Goal: Information Seeking & Learning: Find specific fact

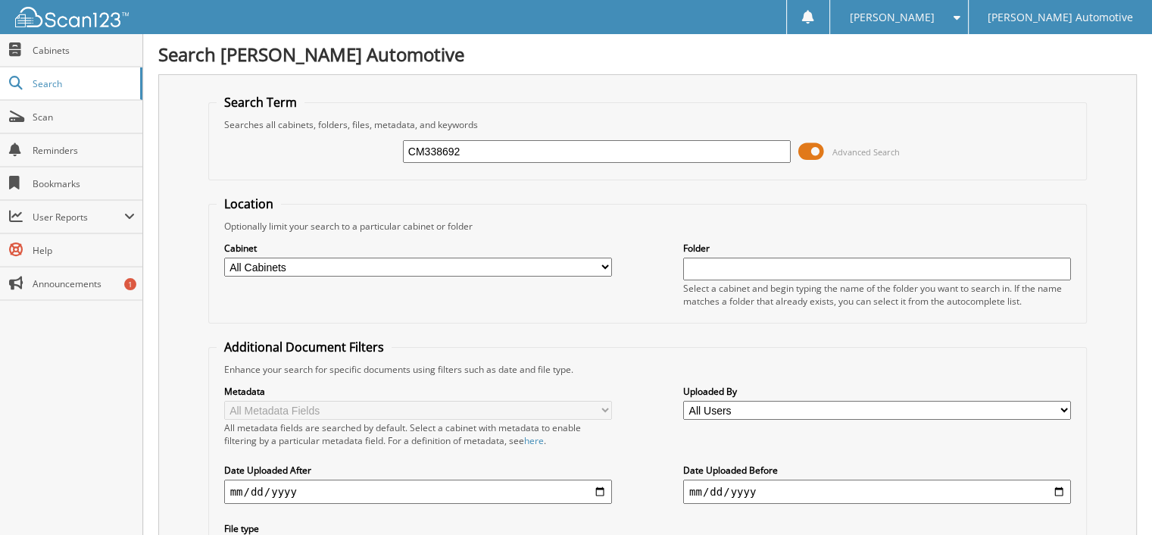
click at [497, 145] on input "CM338692" at bounding box center [597, 151] width 388 height 23
type input "CM338692"
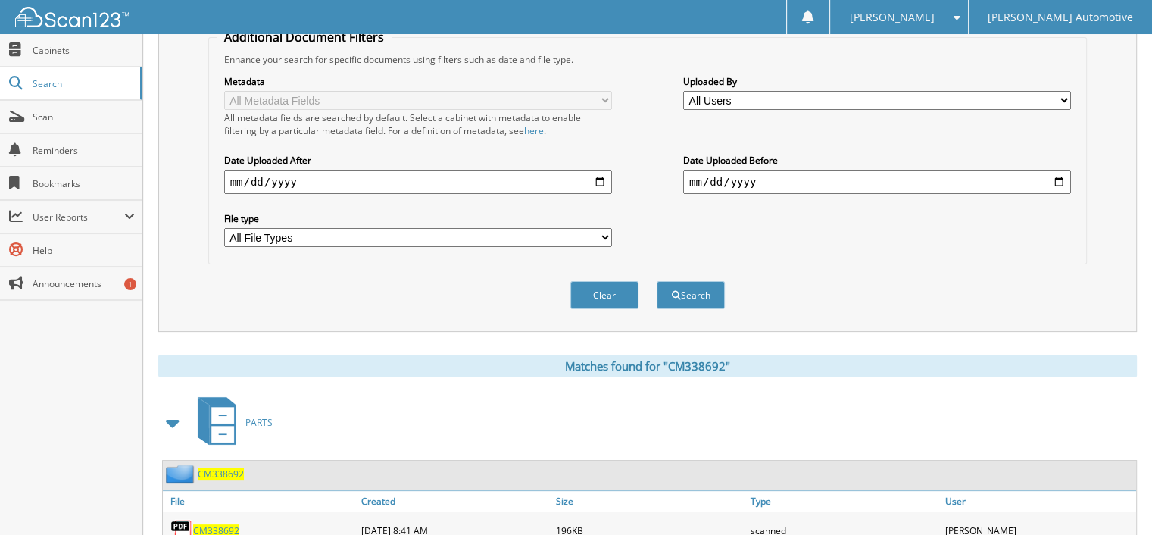
scroll to position [354, 0]
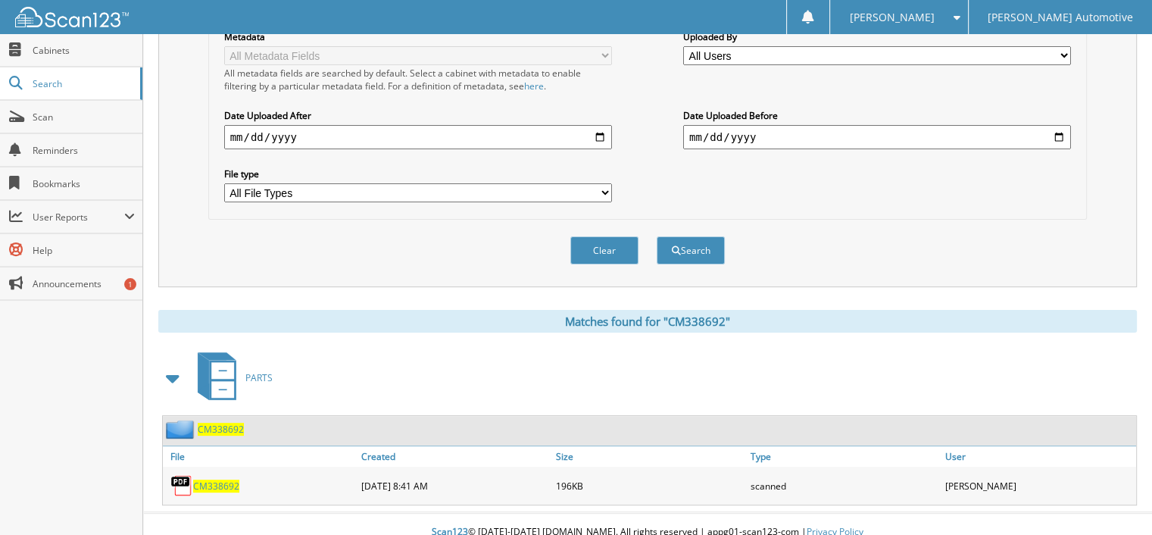
click at [223, 423] on span "CM338692" at bounding box center [221, 429] width 46 height 13
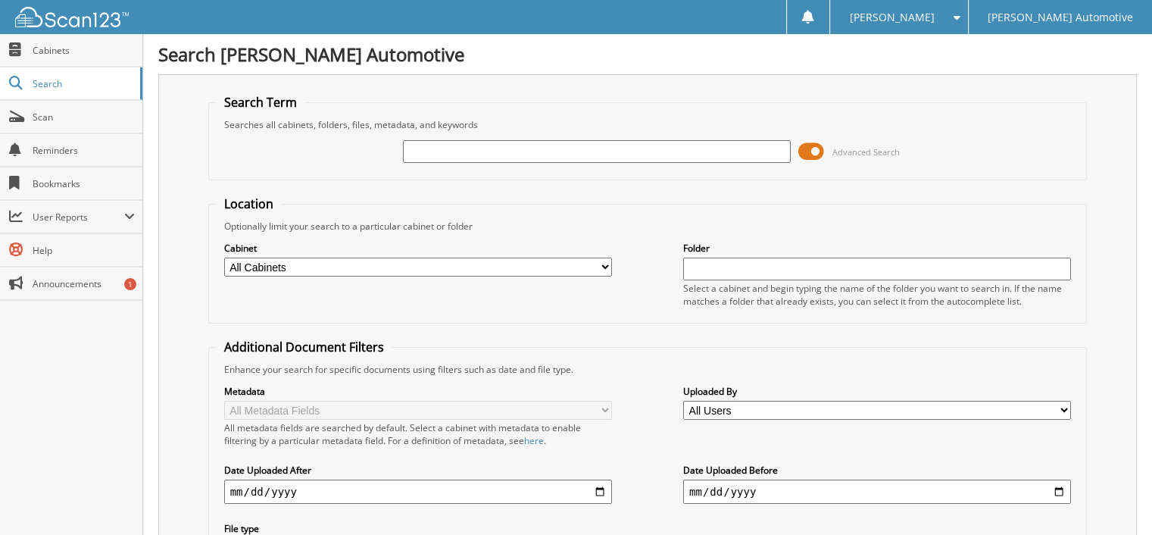
click at [420, 150] on input "text" at bounding box center [597, 151] width 388 height 23
type input "339045X1"
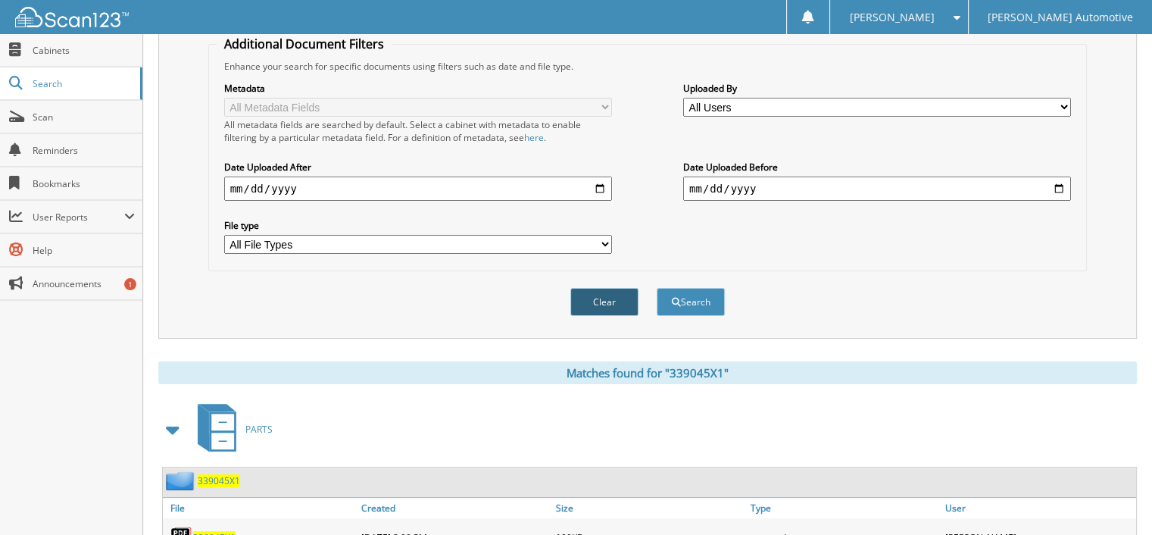
scroll to position [354, 0]
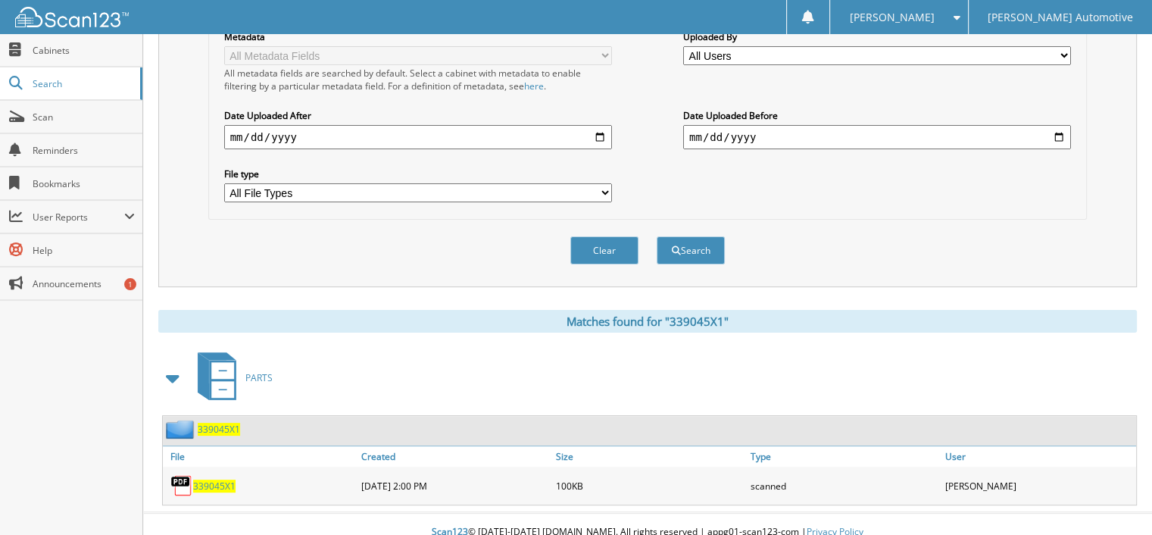
click at [219, 479] on span "339045X1" at bounding box center [214, 485] width 42 height 13
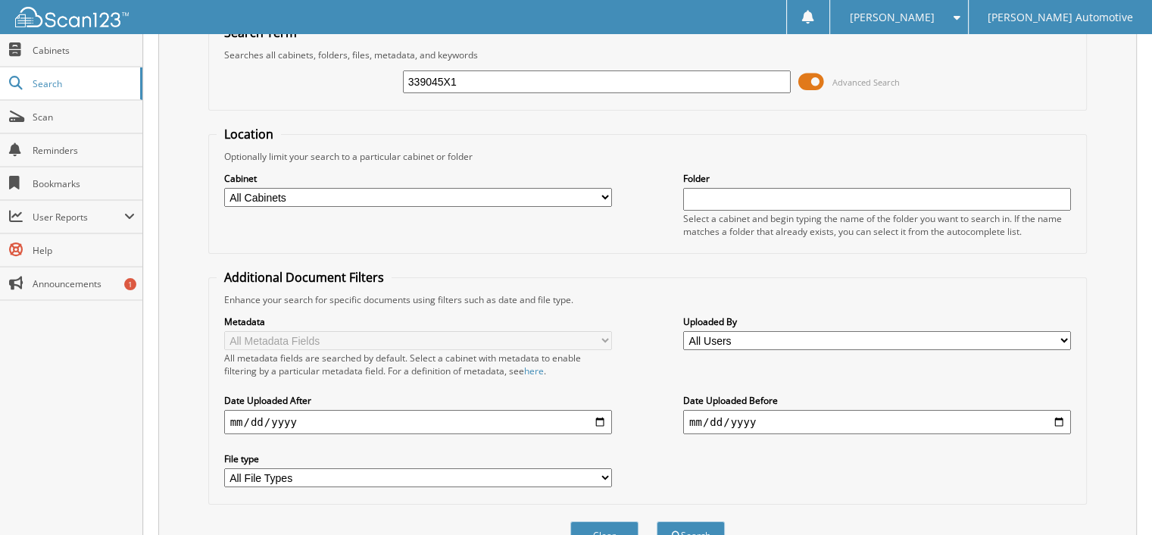
scroll to position [0, 0]
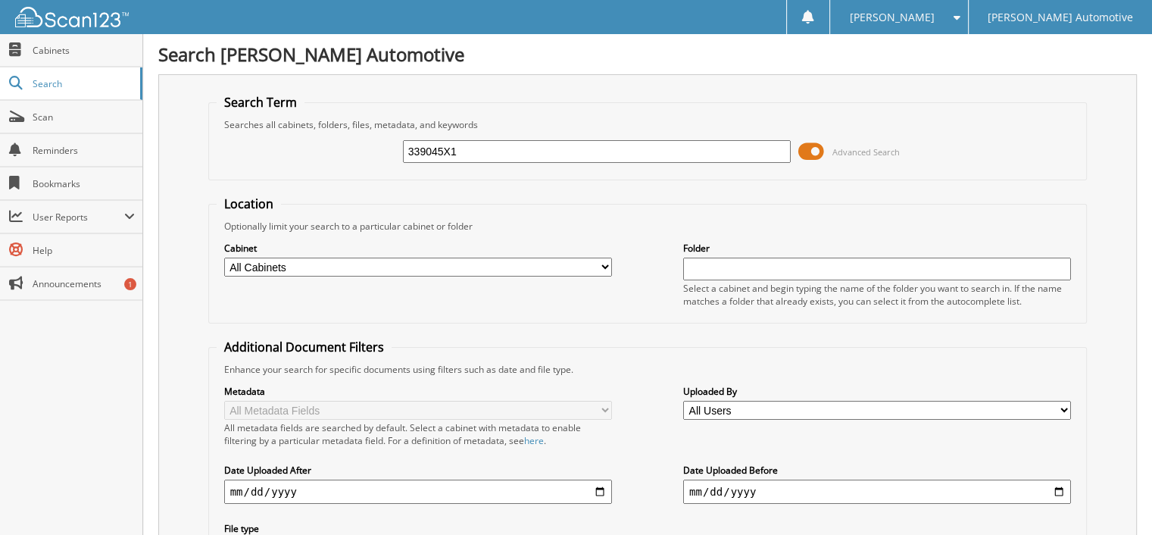
drag, startPoint x: 429, startPoint y: 151, endPoint x: 381, endPoint y: 151, distance: 47.7
click at [381, 151] on div "339045X1 Advanced Search" at bounding box center [648, 151] width 863 height 41
paste input "CM338272"
type input "CM338272"
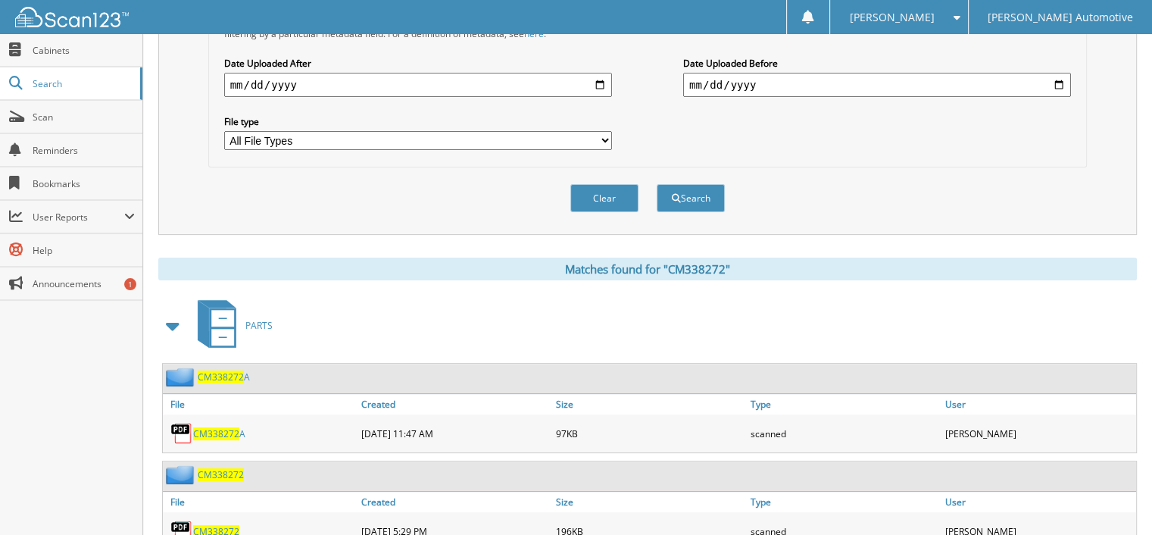
scroll to position [451, 0]
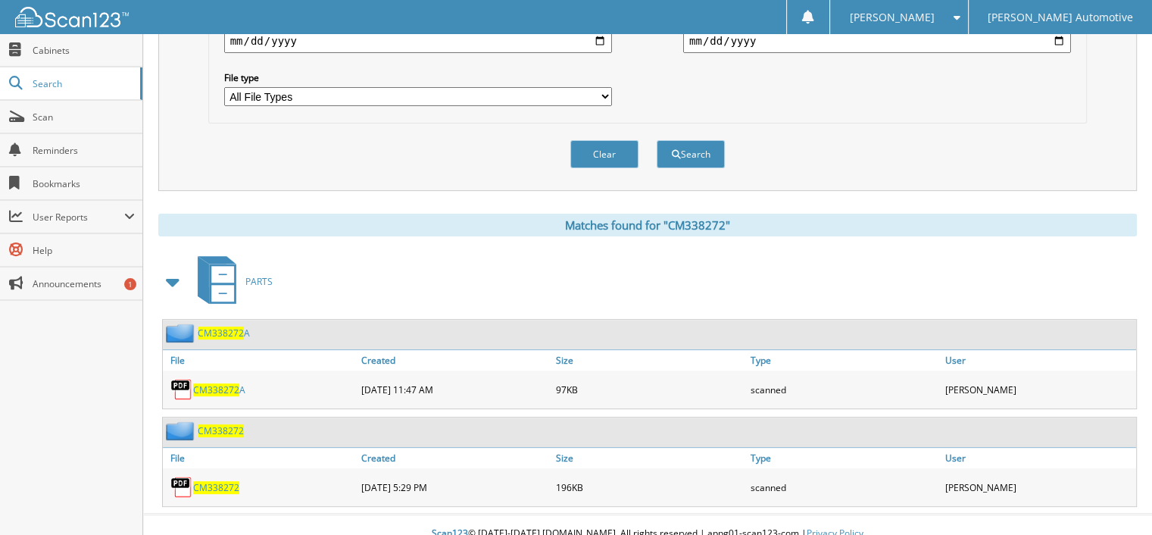
click at [220, 481] on span "CM338272" at bounding box center [216, 487] width 46 height 13
click at [223, 383] on span "CM338272" at bounding box center [216, 389] width 46 height 13
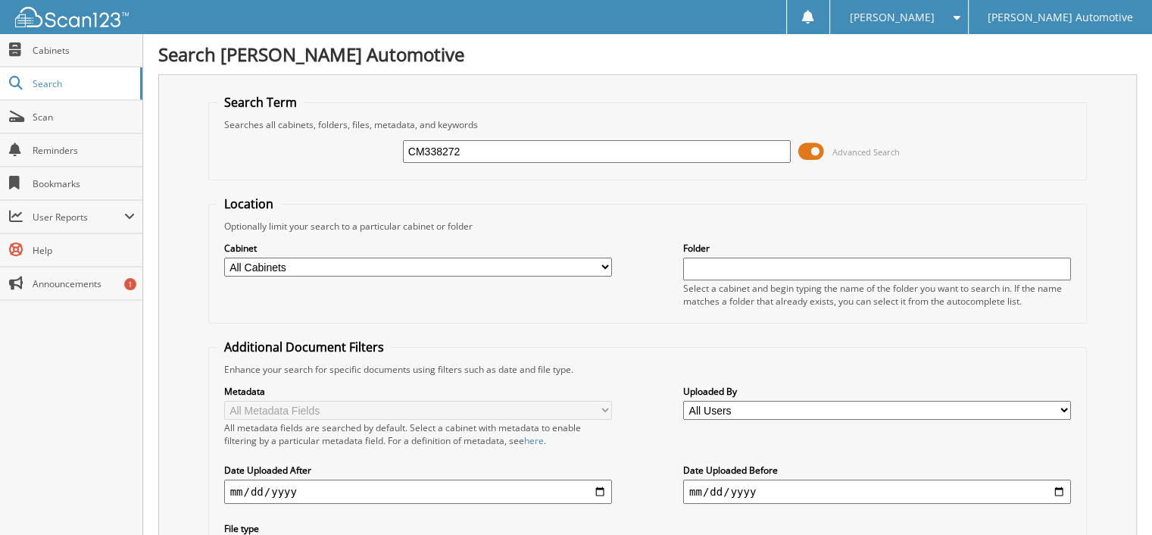
scroll to position [0, 0]
drag, startPoint x: 475, startPoint y: 152, endPoint x: 351, endPoint y: 152, distance: 123.4
click at [351, 152] on div "CM338272 Advanced Search" at bounding box center [648, 151] width 863 height 41
paste input "339171"
type input "339171"
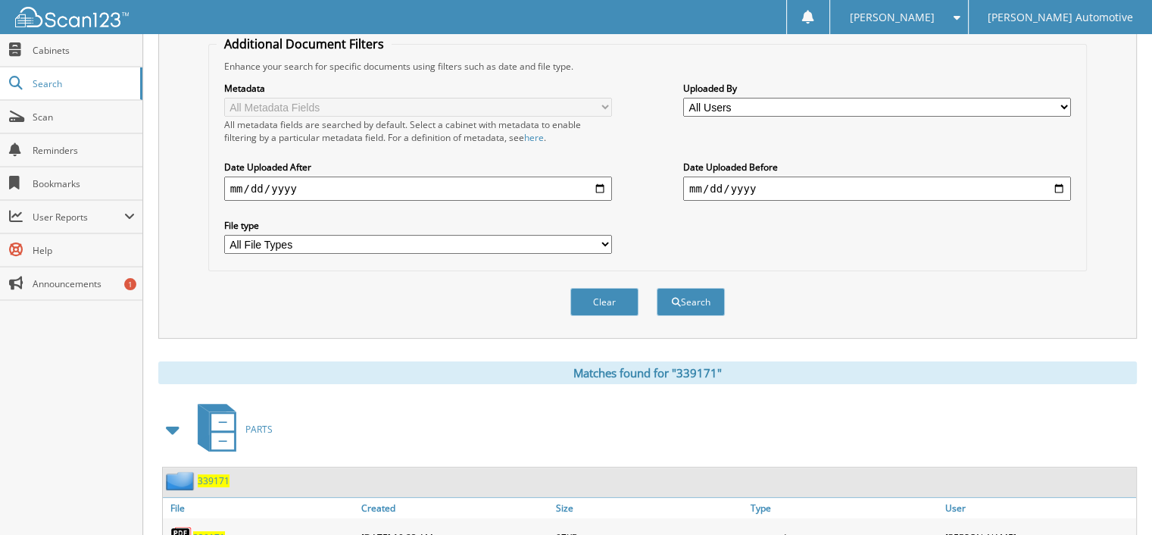
scroll to position [354, 0]
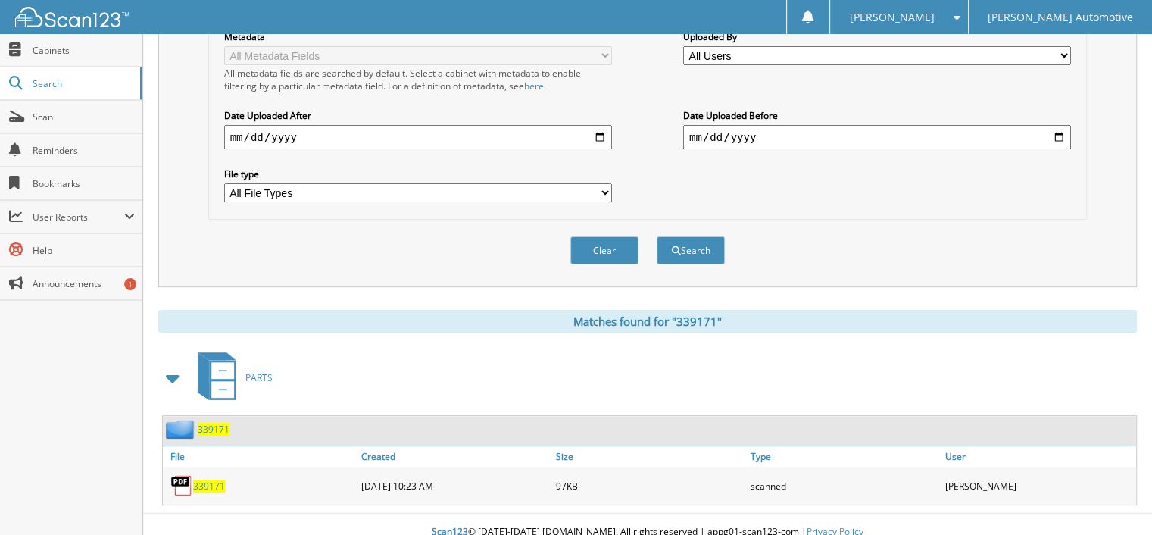
click at [212, 479] on span "339171" at bounding box center [209, 485] width 32 height 13
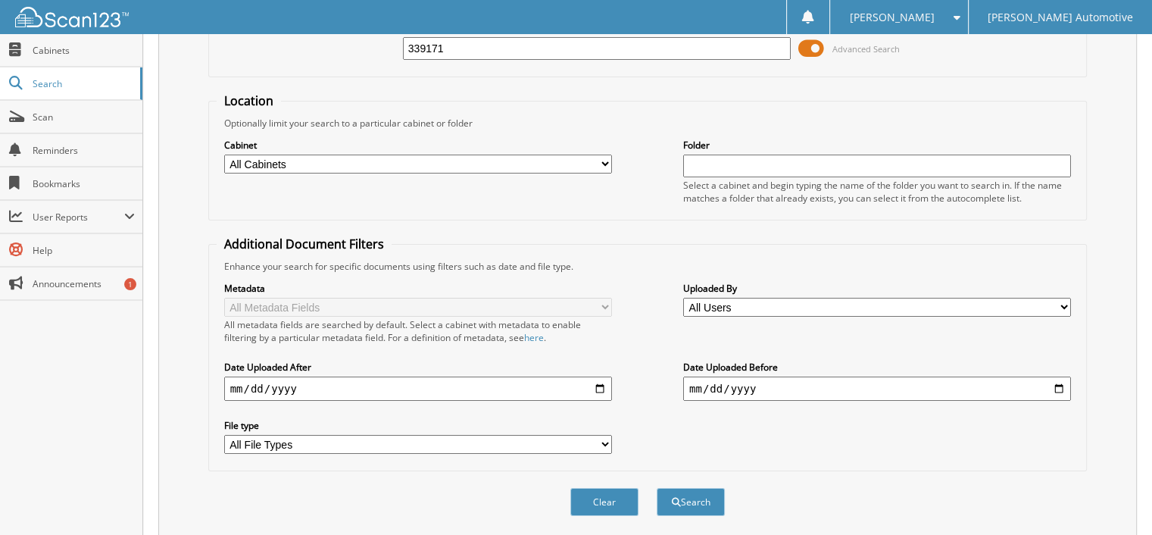
scroll to position [0, 0]
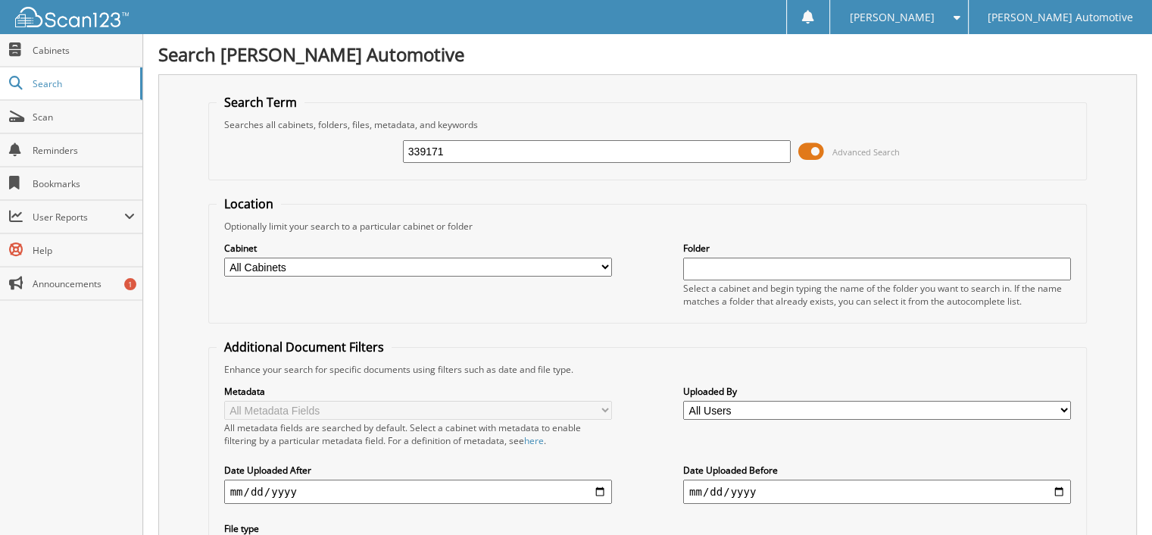
drag, startPoint x: 462, startPoint y: 150, endPoint x: 376, endPoint y: 154, distance: 85.7
click at [357, 154] on div "339171 Advanced Search" at bounding box center [648, 151] width 863 height 41
paste input "20"
type input "339201"
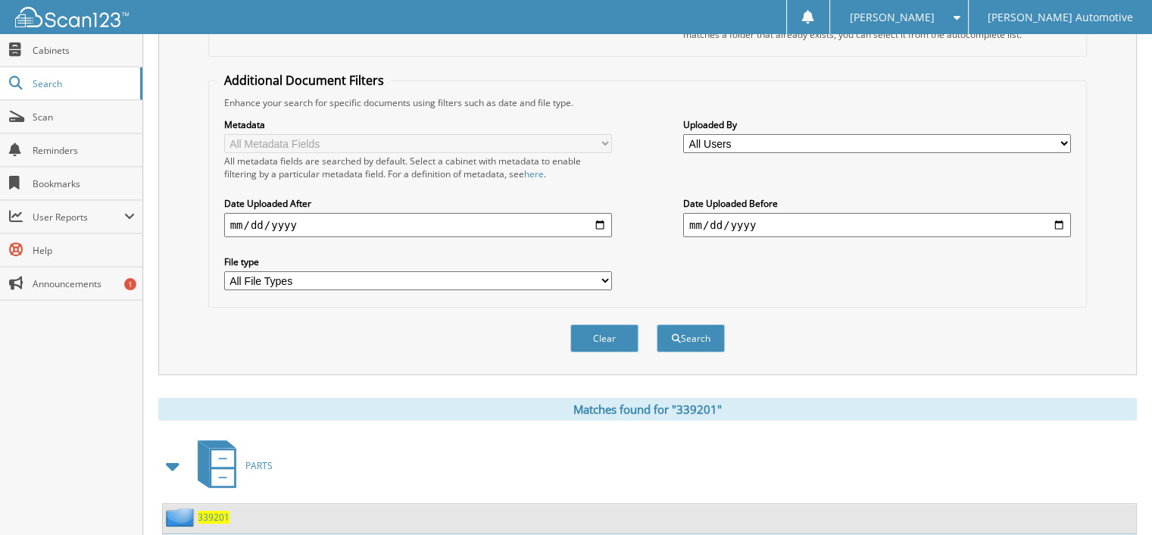
scroll to position [354, 0]
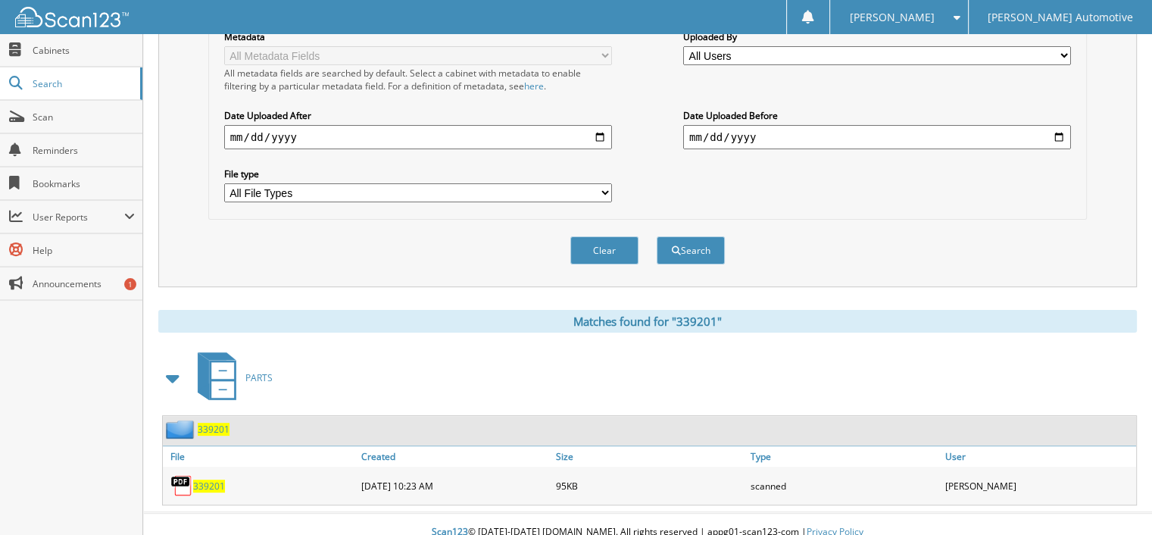
click at [212, 479] on span "339201" at bounding box center [209, 485] width 32 height 13
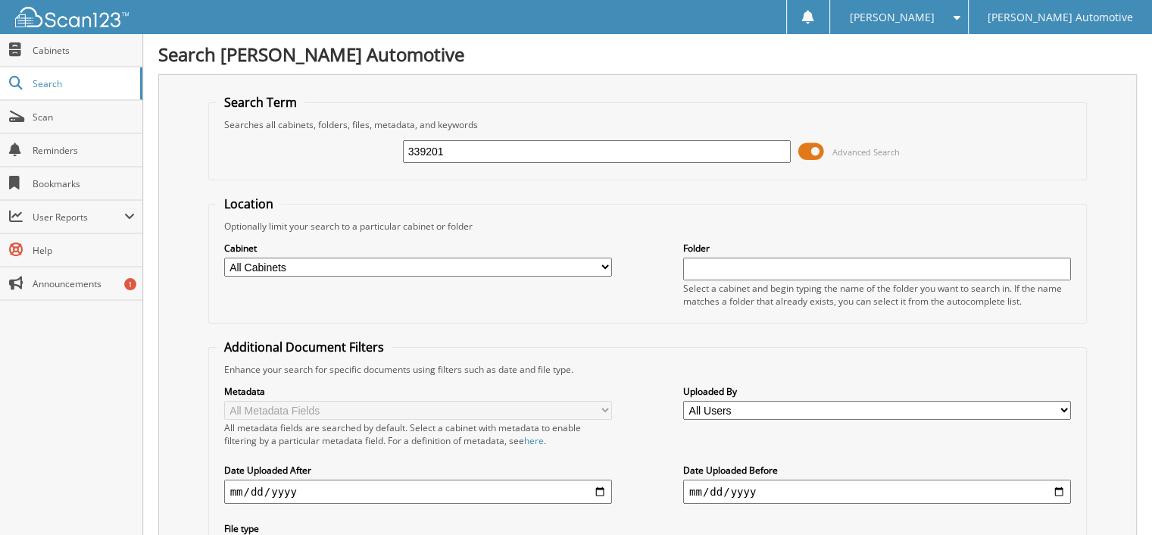
drag, startPoint x: 451, startPoint y: 151, endPoint x: 393, endPoint y: 151, distance: 58.3
click at [393, 151] on div "339201 Advanced Search" at bounding box center [648, 151] width 863 height 41
paste input "62"
type input "339262"
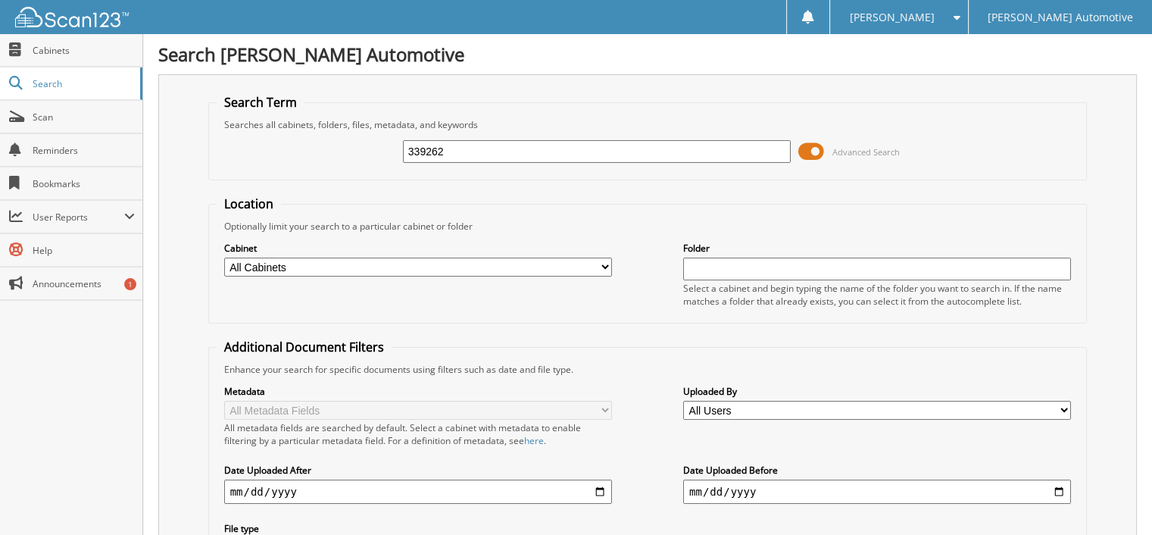
click at [479, 148] on input "339262" at bounding box center [597, 151] width 388 height 23
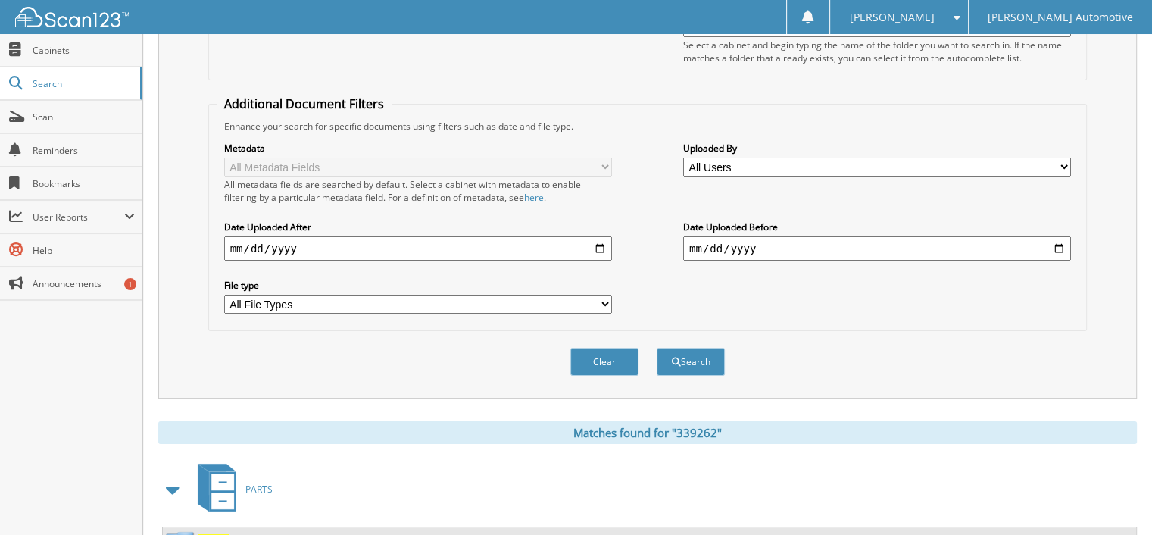
scroll to position [354, 0]
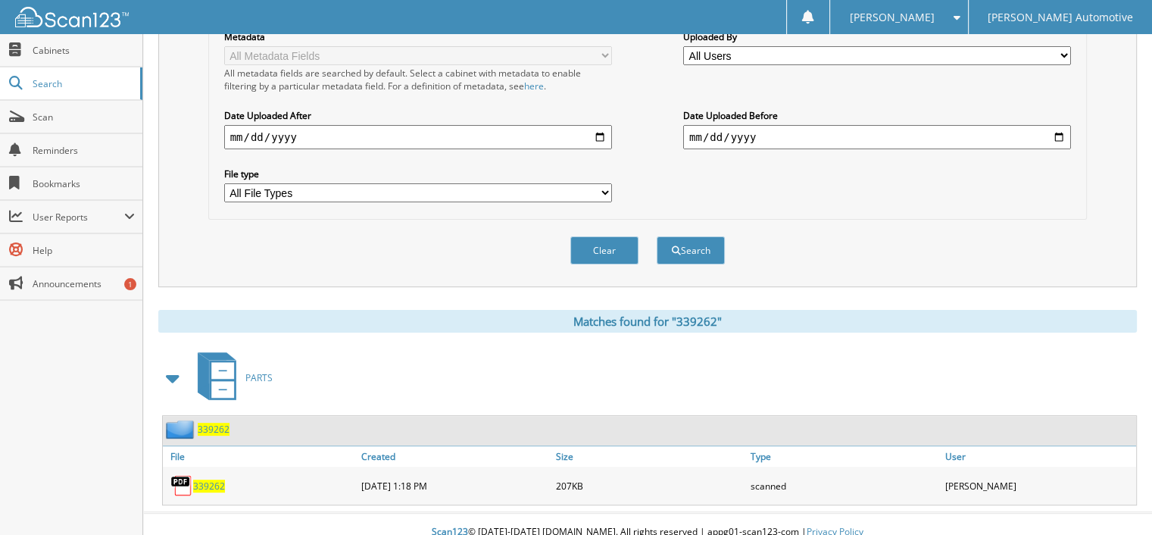
click at [205, 479] on span "339262" at bounding box center [209, 485] width 32 height 13
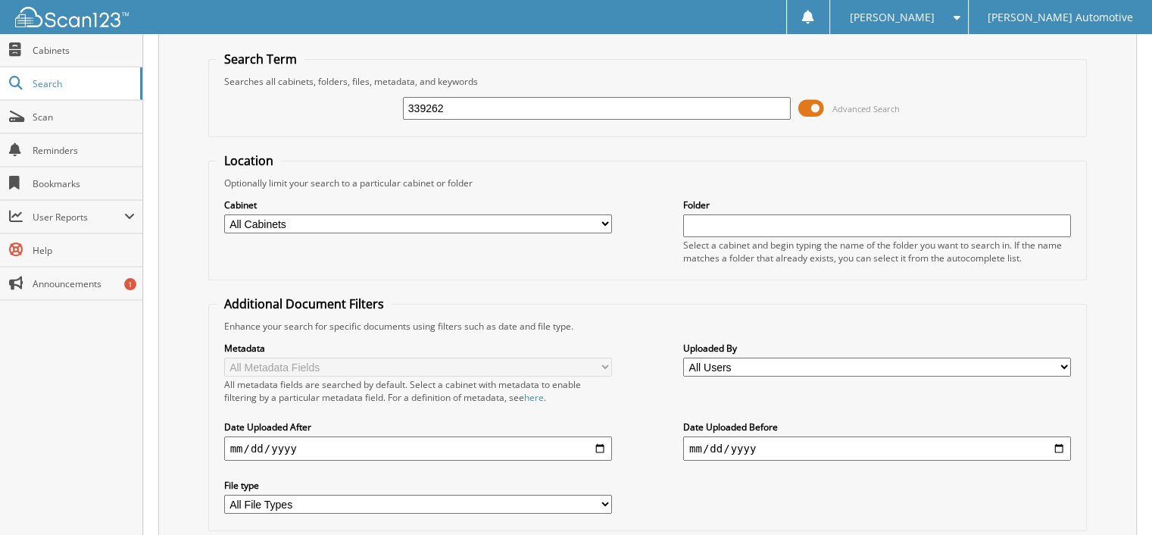
scroll to position [0, 0]
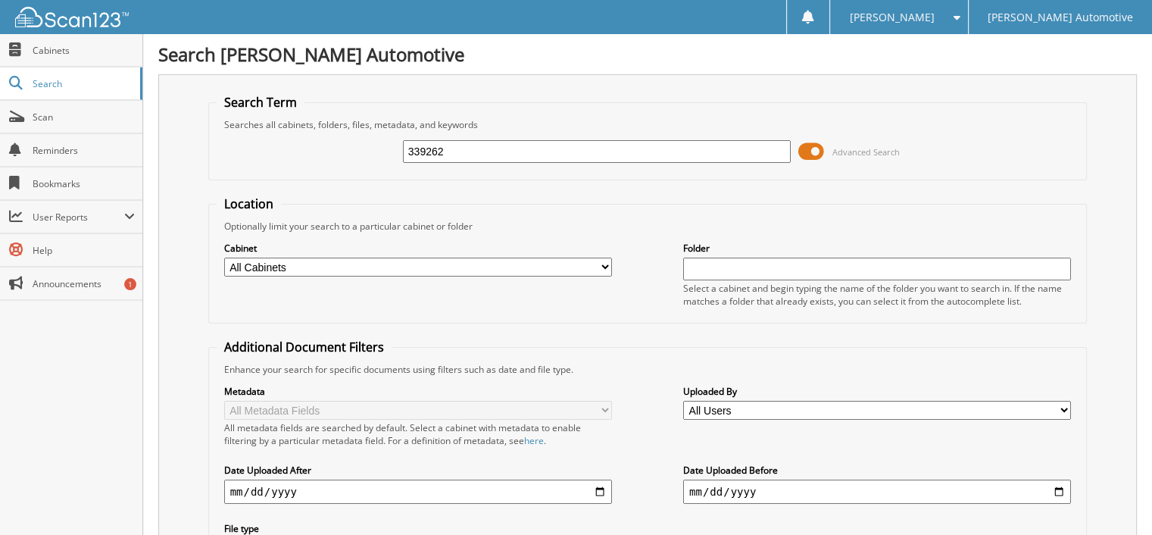
drag, startPoint x: 421, startPoint y: 152, endPoint x: 354, endPoint y: 152, distance: 66.6
click at [354, 152] on div "339262 Advanced Search" at bounding box center [648, 151] width 863 height 41
paste input "8151"
type input "338151"
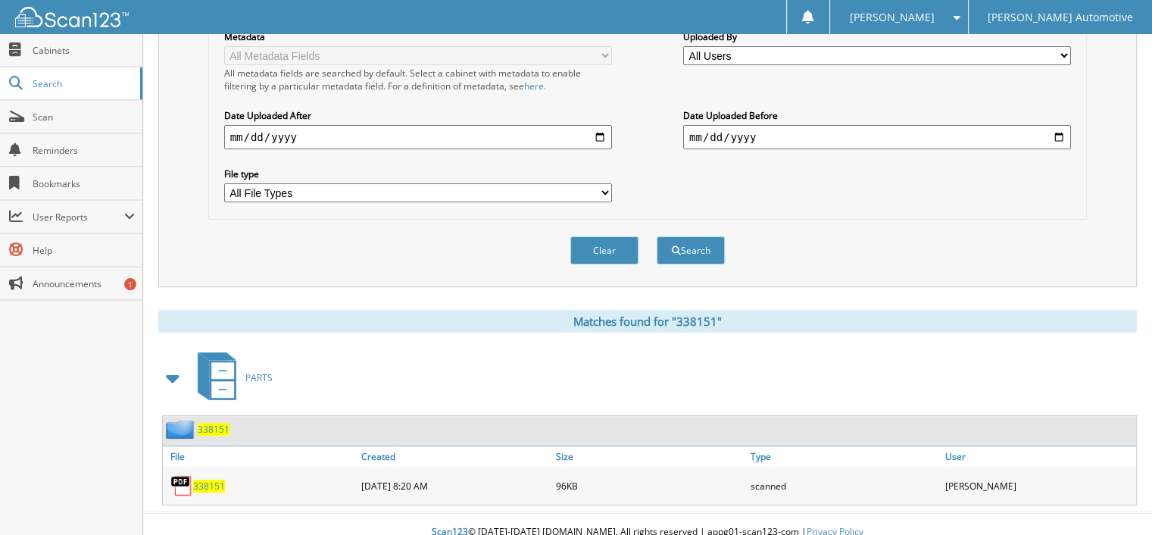
click at [211, 470] on div "338151" at bounding box center [260, 485] width 195 height 30
click at [219, 479] on span "338151" at bounding box center [209, 485] width 32 height 13
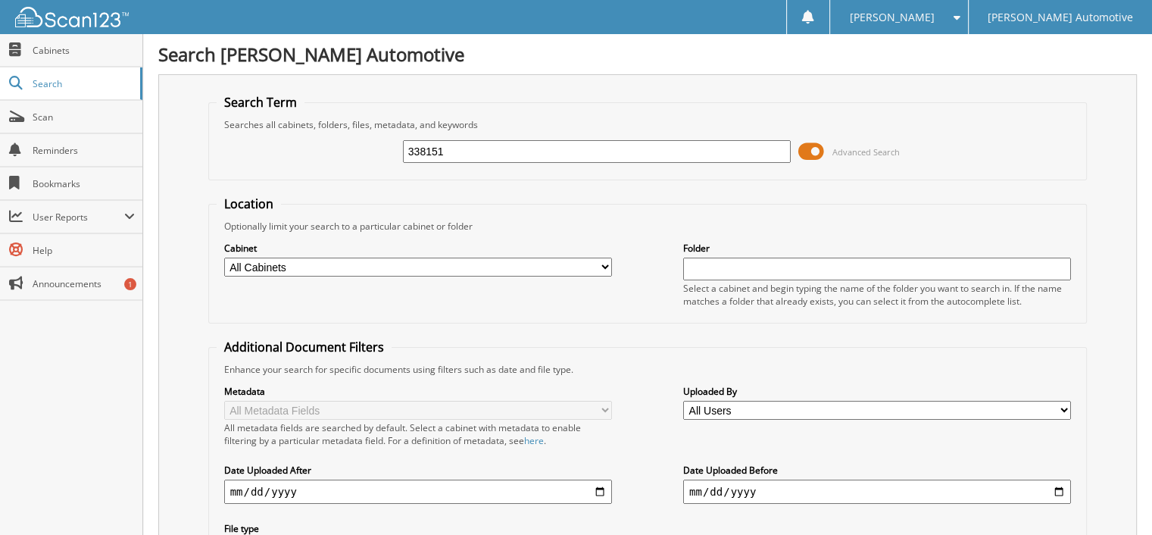
drag, startPoint x: 453, startPoint y: 148, endPoint x: 378, endPoint y: 155, distance: 75.3
click at [378, 155] on div "338151 Advanced Search" at bounding box center [648, 151] width 863 height 41
paste input "449"
click at [470, 148] on input "338449" at bounding box center [597, 151] width 388 height 23
type input "338449"
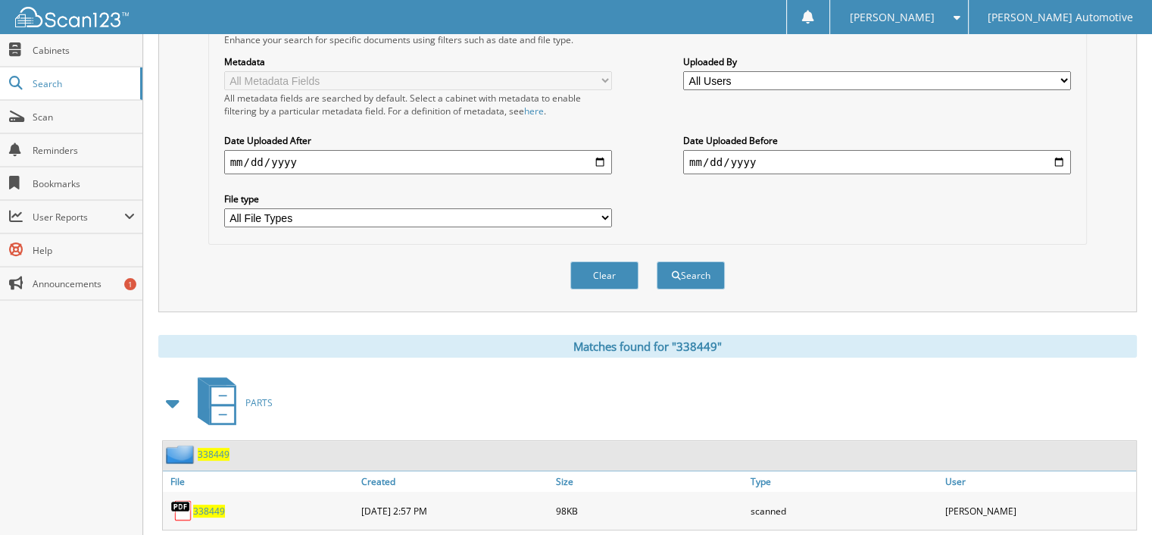
scroll to position [354, 0]
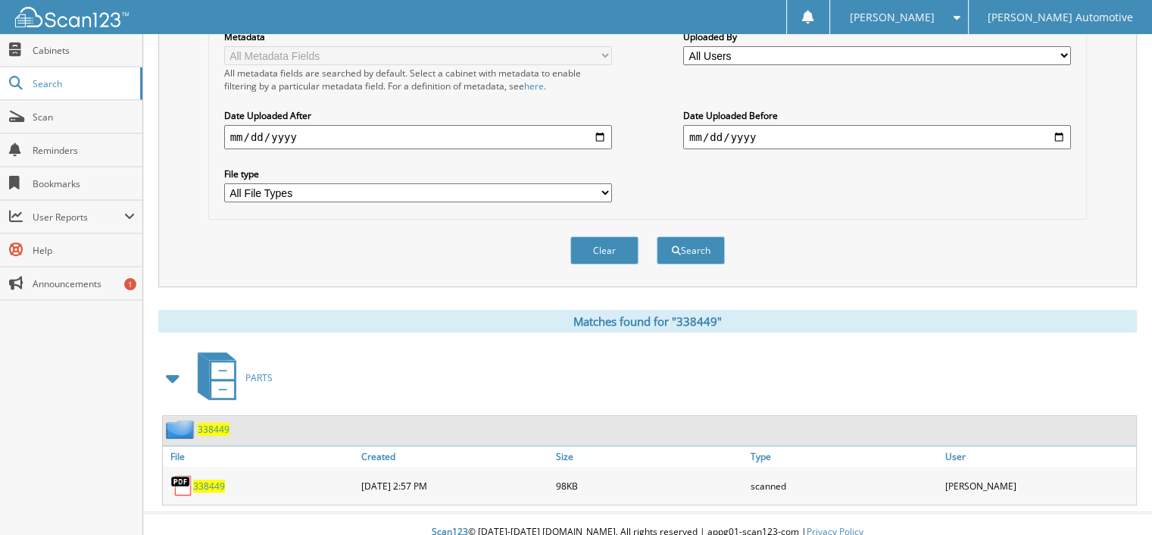
click at [220, 479] on span "338449" at bounding box center [209, 485] width 32 height 13
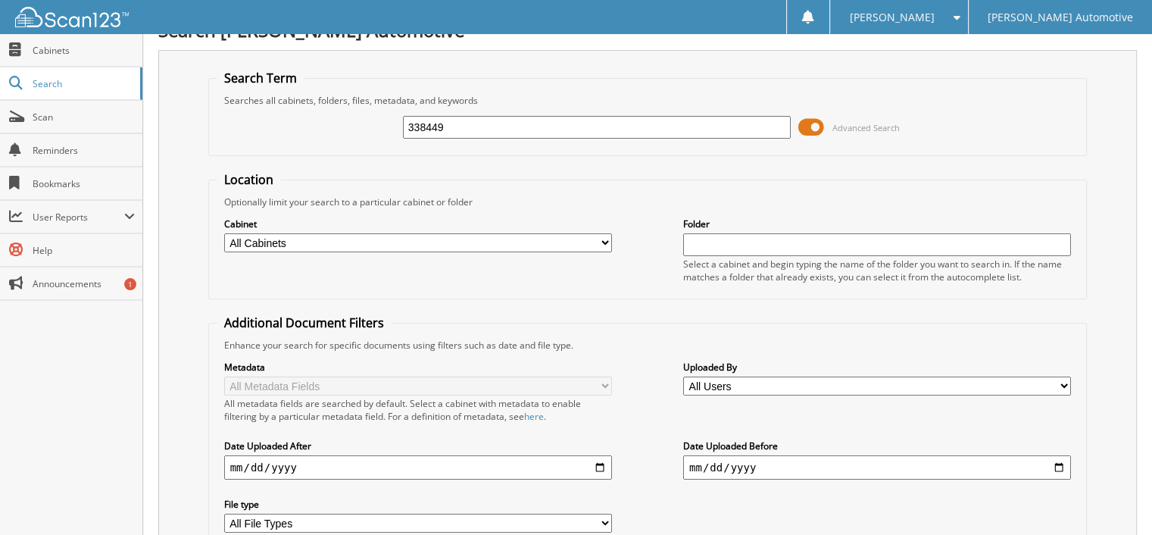
scroll to position [0, 0]
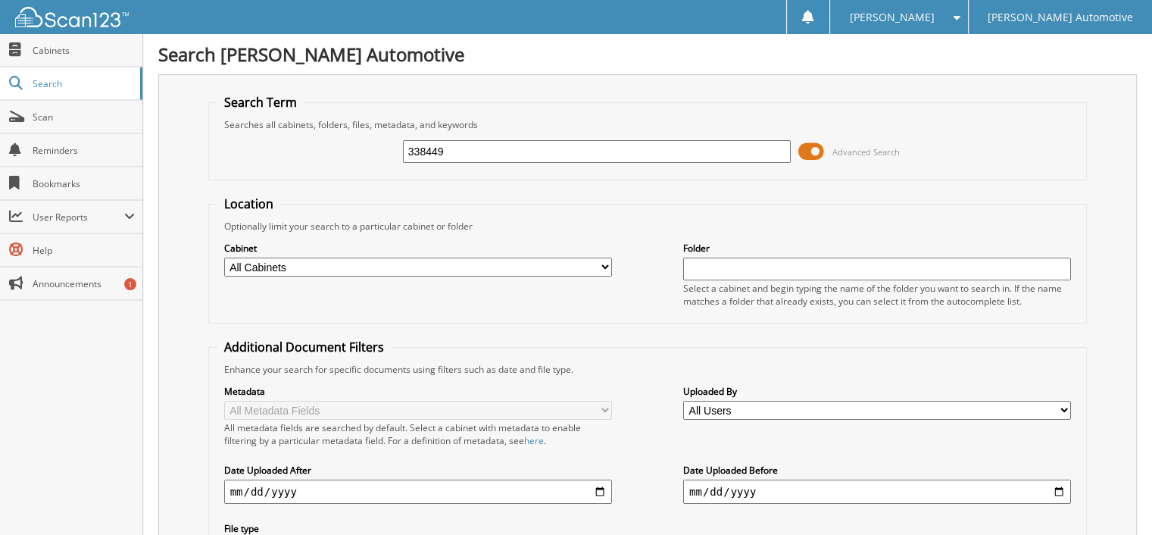
click at [385, 148] on div "338449 Advanced Search" at bounding box center [648, 151] width 863 height 41
paste input "CM336735"
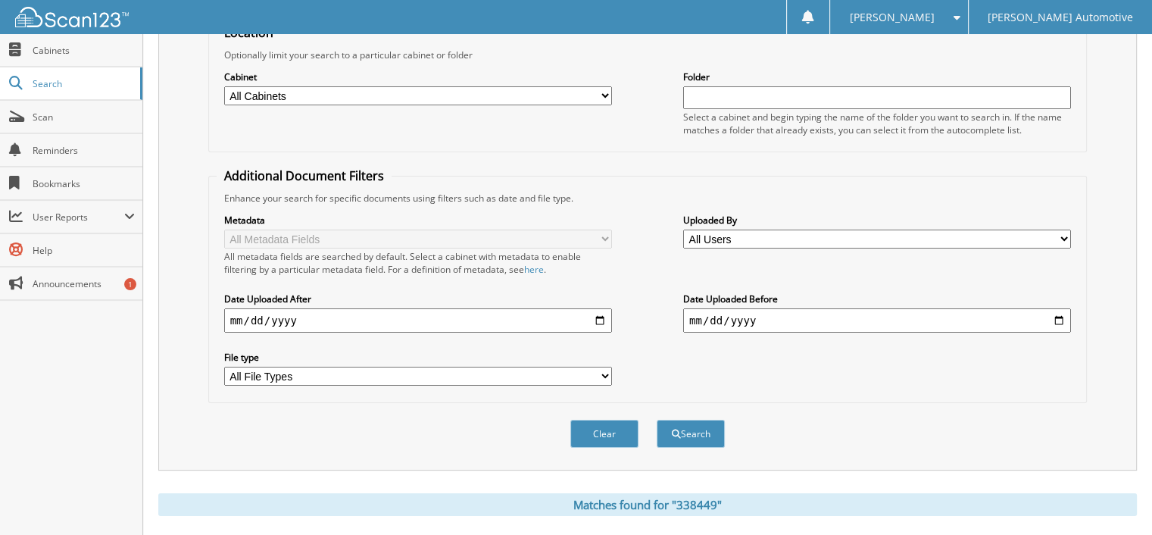
scroll to position [354, 0]
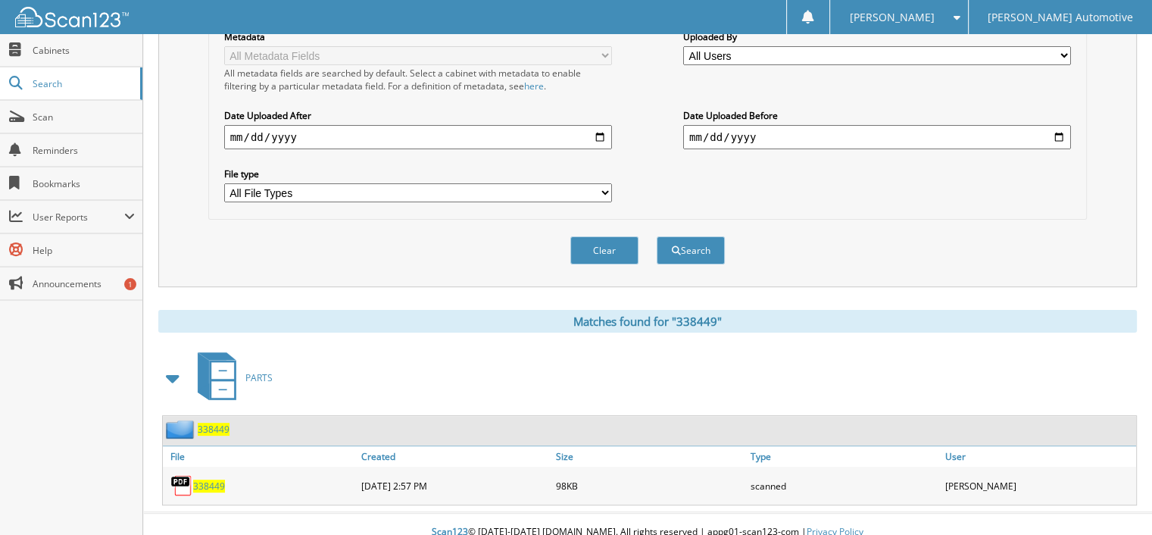
type input "CM336735"
click at [657, 236] on button "Search" at bounding box center [691, 250] width 68 height 28
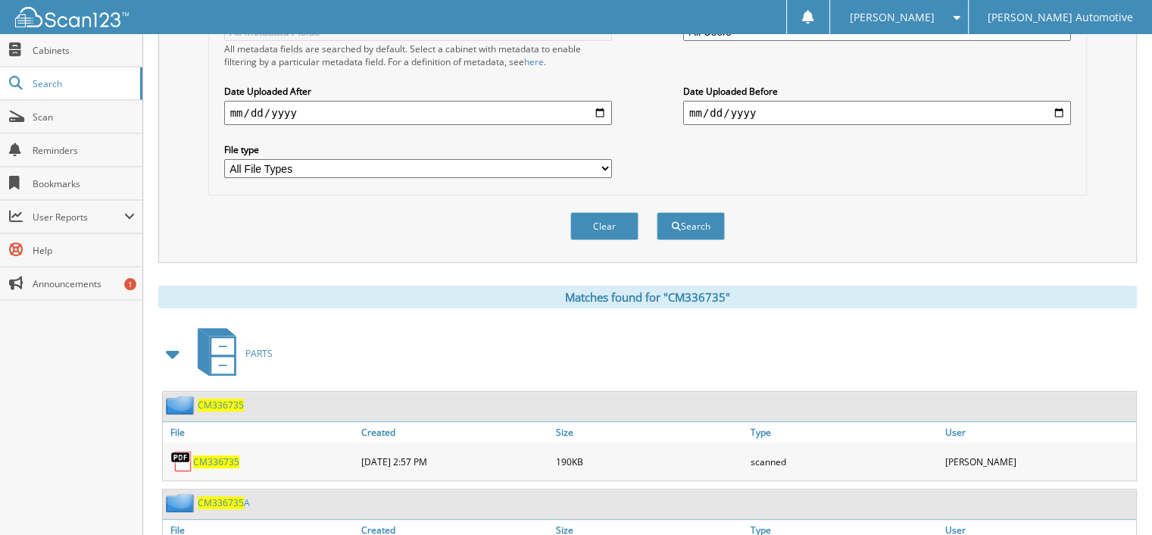
scroll to position [451, 0]
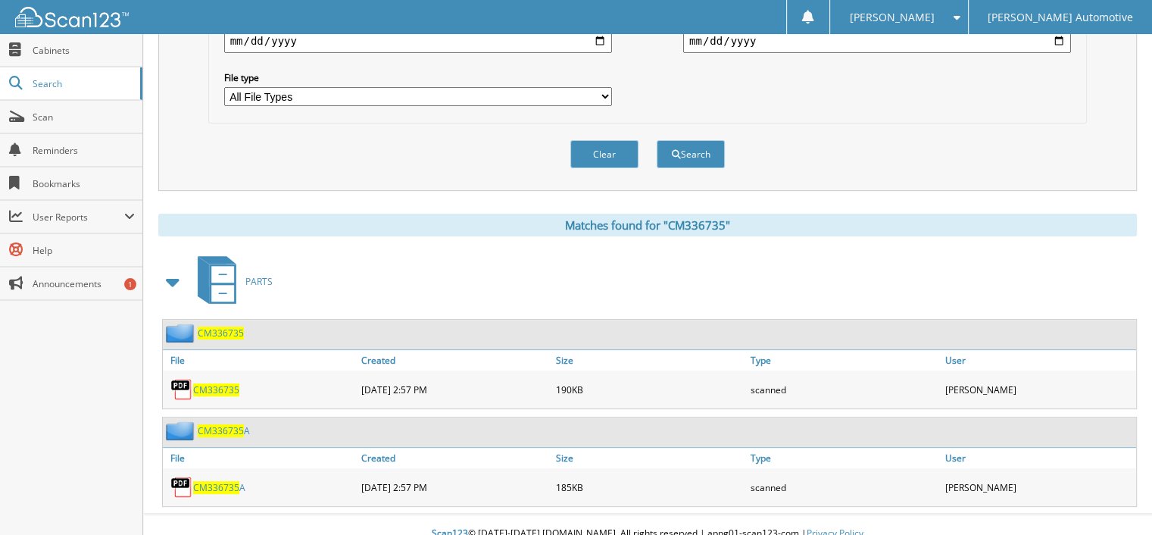
click at [212, 383] on span "CM336735" at bounding box center [216, 389] width 46 height 13
click at [204, 481] on span "CM336735" at bounding box center [216, 487] width 46 height 13
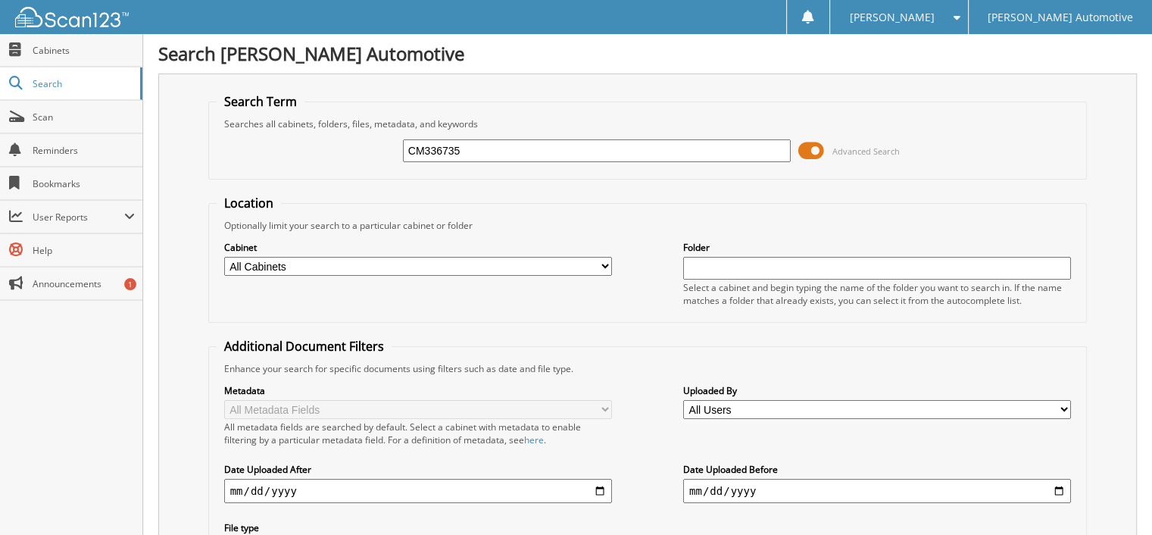
scroll to position [0, 0]
drag, startPoint x: 421, startPoint y: 149, endPoint x: 394, endPoint y: 146, distance: 27.4
click at [394, 146] on div "CM336735 Advanced Search" at bounding box center [648, 151] width 863 height 41
paste input "CM338323"
type input "CM338323"
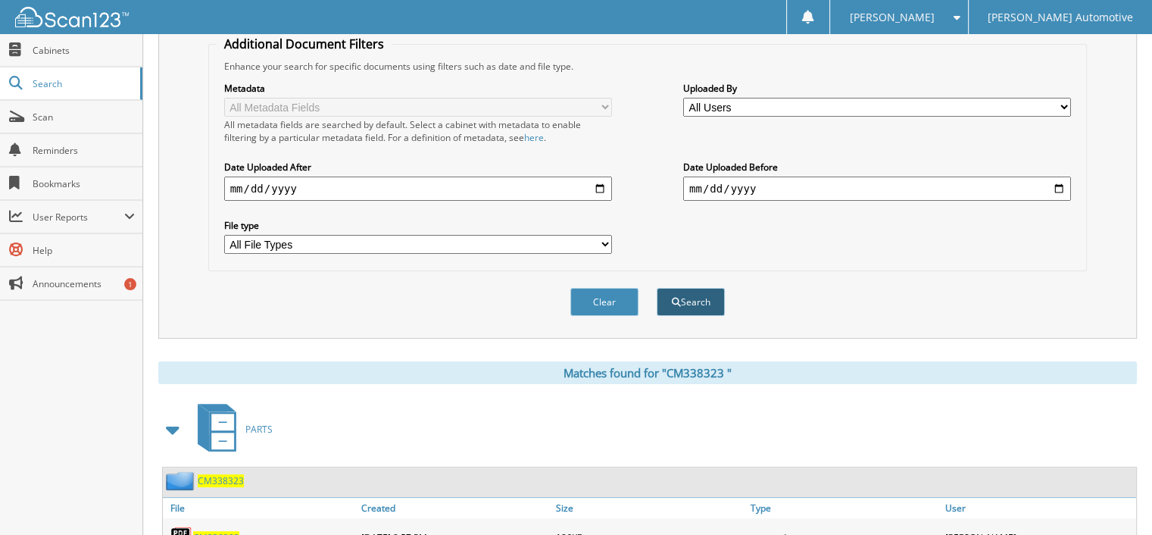
scroll to position [354, 0]
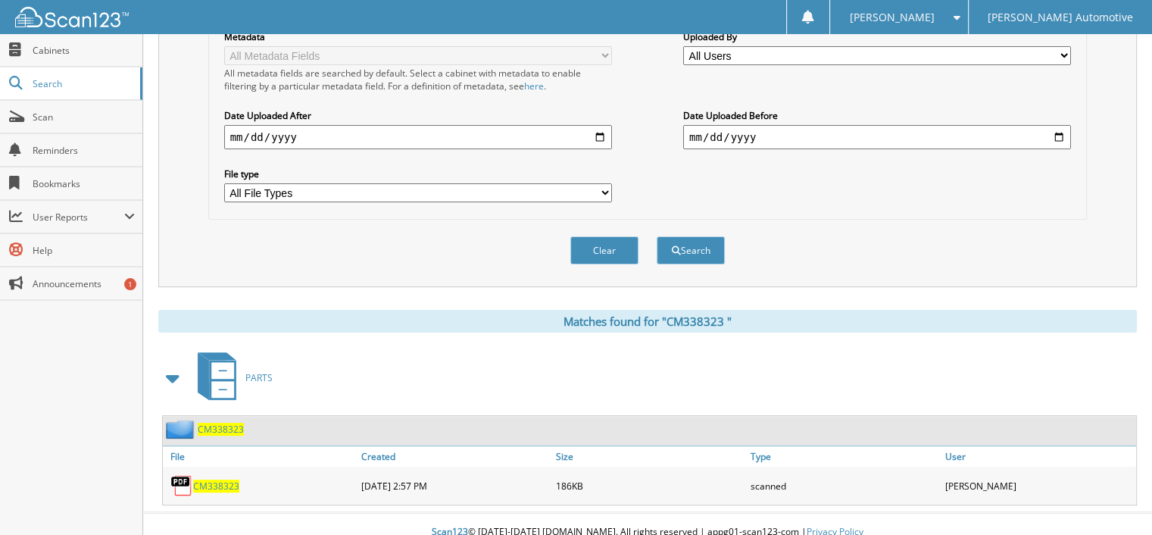
click at [203, 479] on span "C M 3 3 8 3 2 3" at bounding box center [216, 485] width 46 height 13
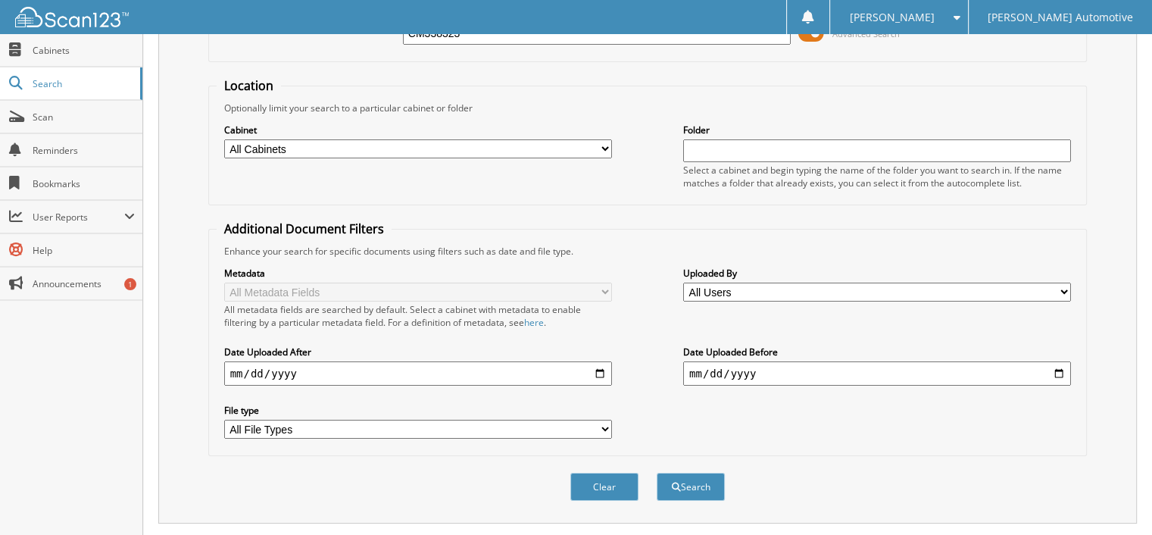
scroll to position [0, 0]
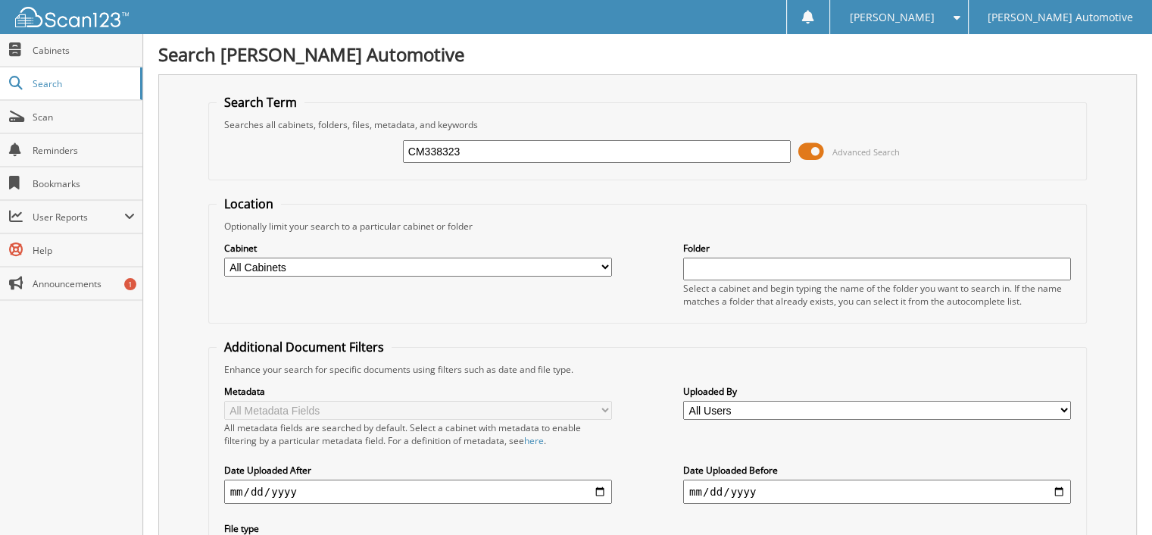
drag, startPoint x: 463, startPoint y: 148, endPoint x: 369, endPoint y: 148, distance: 94.7
click at [369, 148] on div "CM338323 Advanced Search" at bounding box center [648, 151] width 863 height 41
paste input "CM338340"
type input "CM338340"
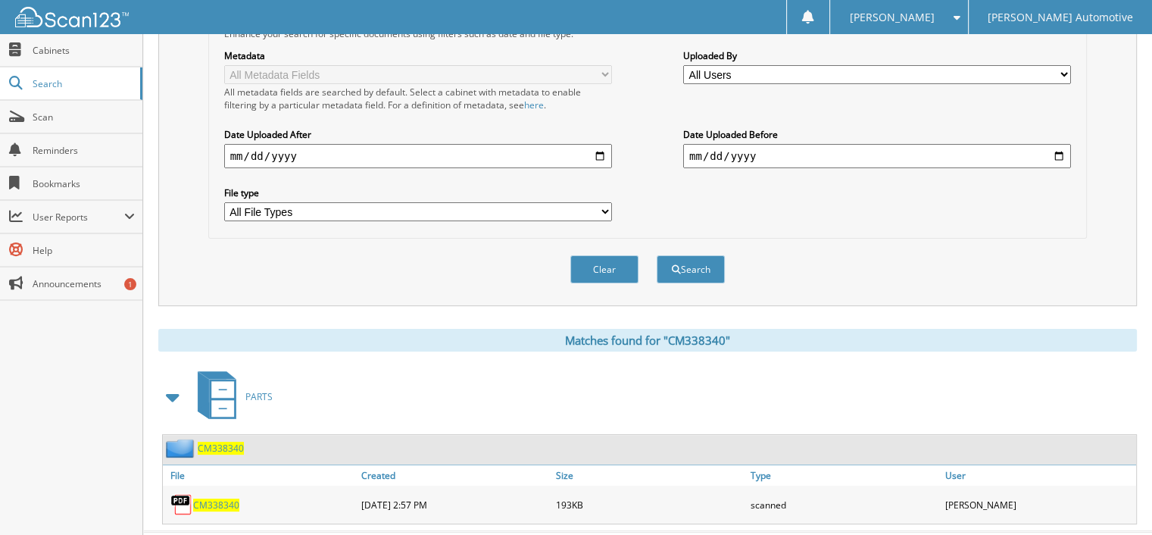
scroll to position [354, 0]
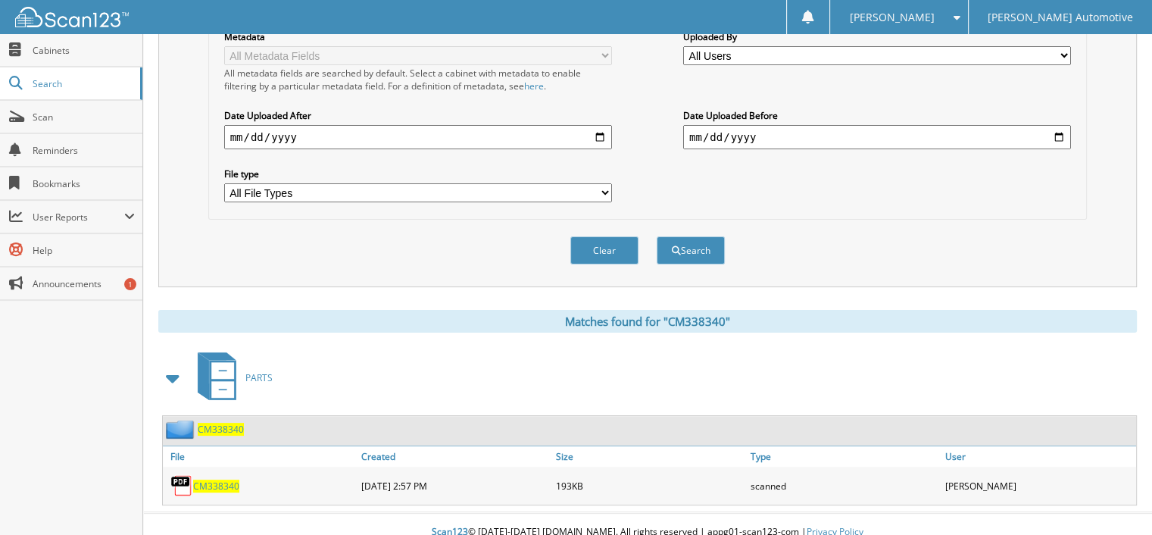
click at [207, 479] on span "CM338340" at bounding box center [216, 485] width 46 height 13
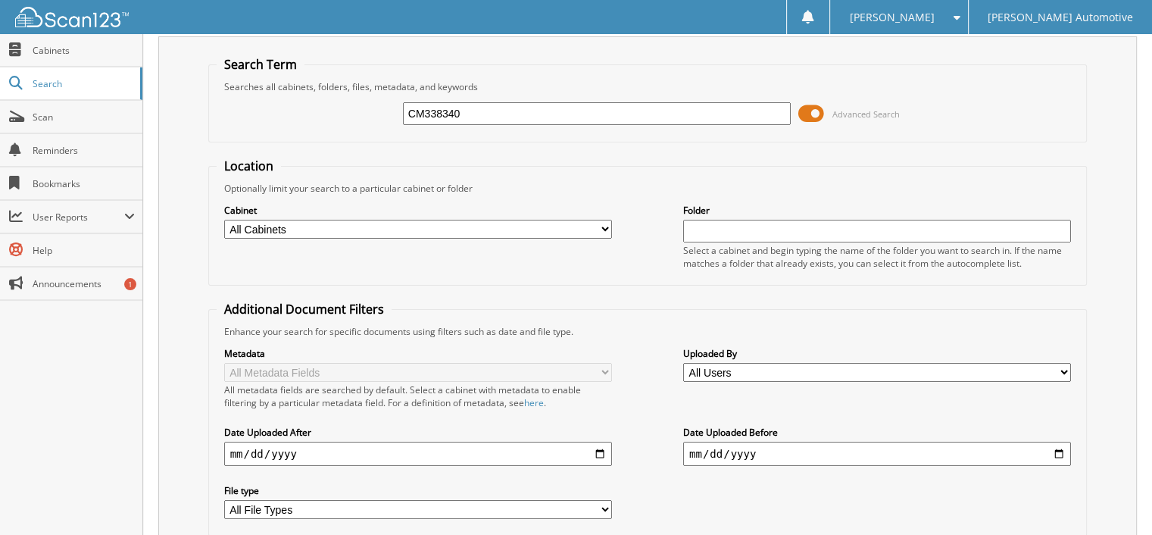
scroll to position [0, 0]
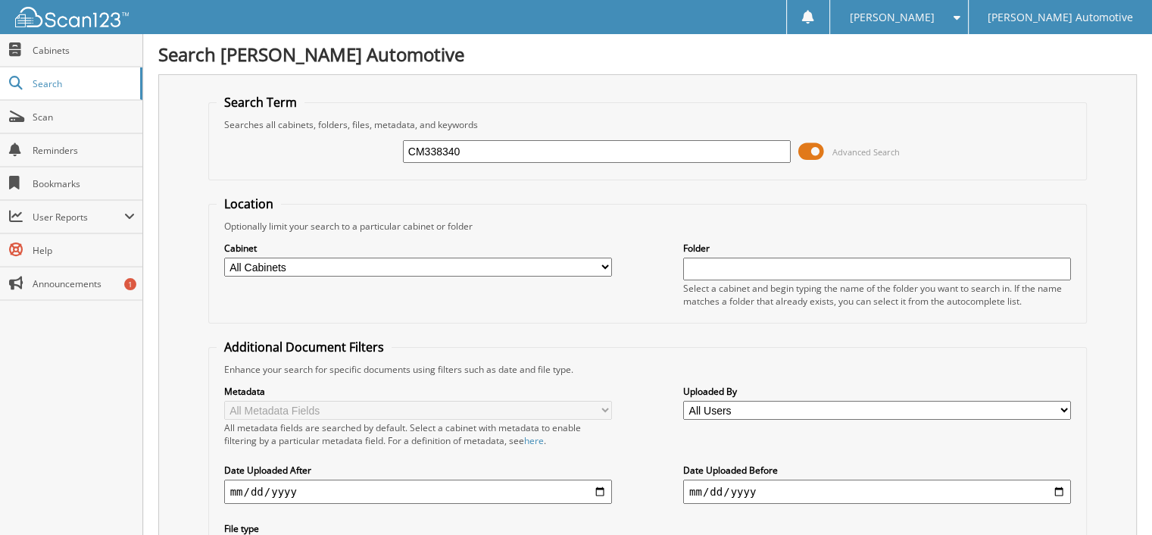
drag, startPoint x: 466, startPoint y: 145, endPoint x: 389, endPoint y: 151, distance: 77.5
click at [389, 151] on div "CM338340 Advanced Search" at bounding box center [648, 151] width 863 height 41
paste input "453"
type input "CM338453"
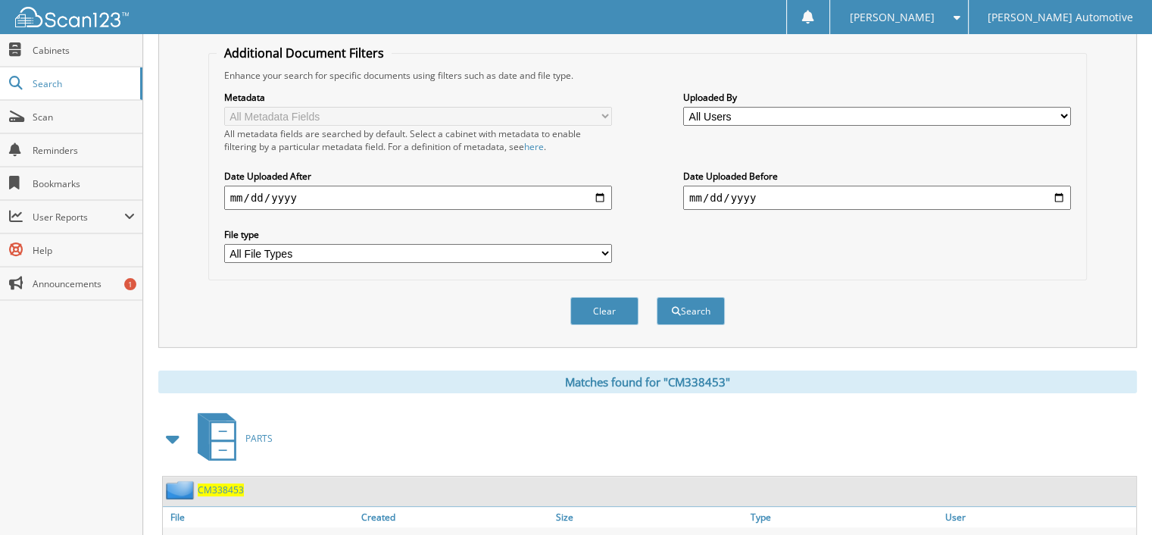
scroll to position [354, 0]
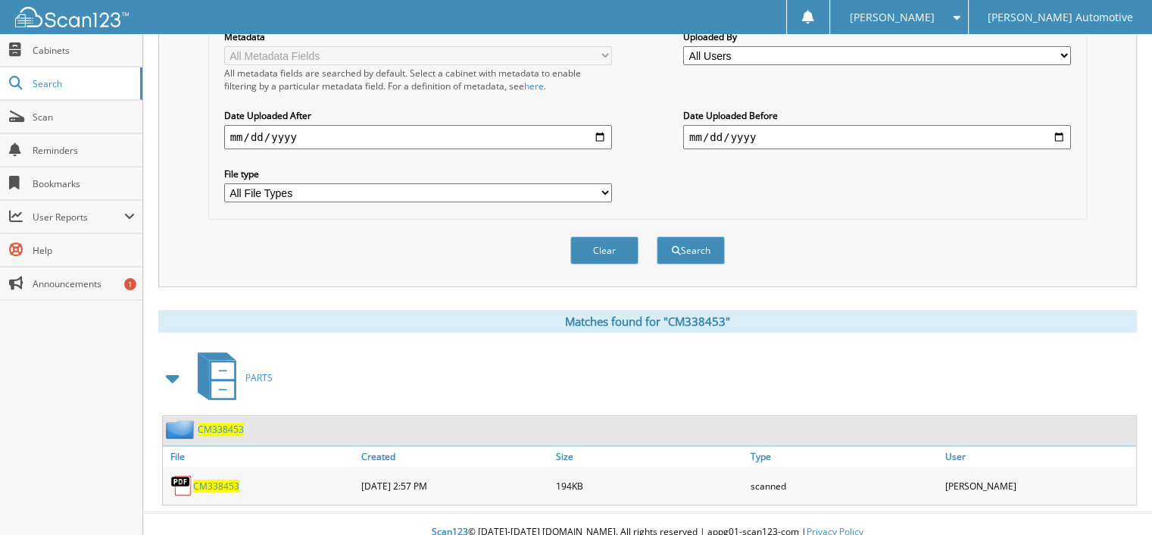
click at [210, 479] on span "CM338453" at bounding box center [216, 485] width 46 height 13
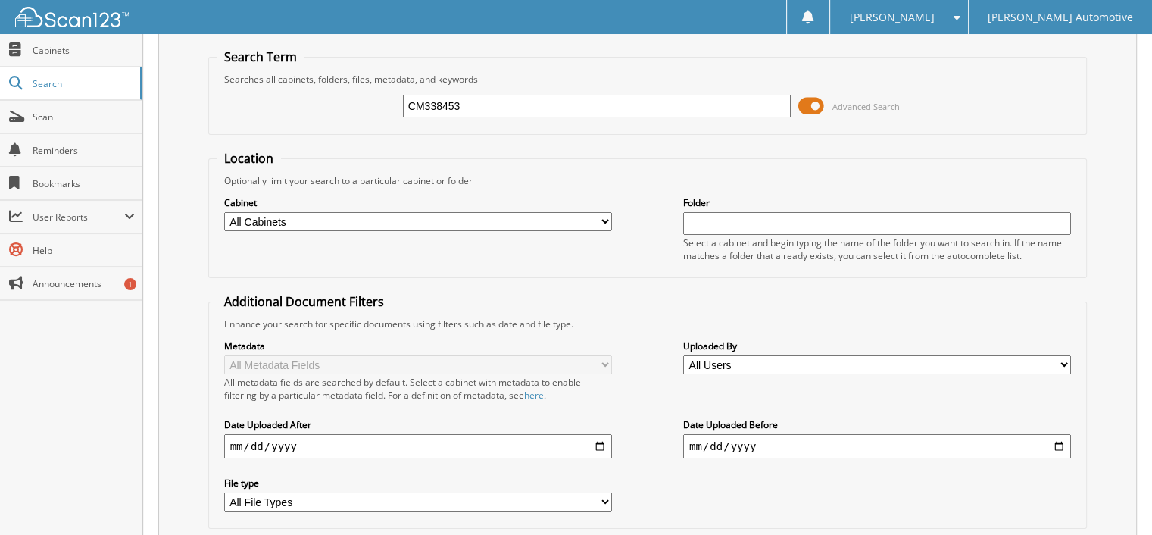
scroll to position [0, 0]
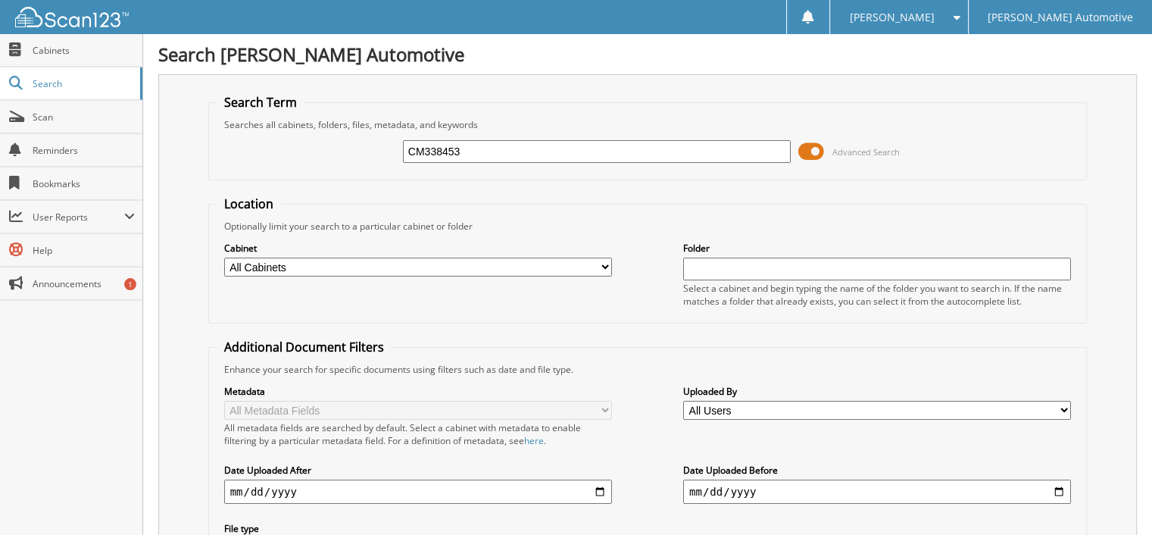
drag, startPoint x: 457, startPoint y: 148, endPoint x: 403, endPoint y: 145, distance: 54.7
click at [403, 145] on input "CM338453" at bounding box center [597, 151] width 388 height 23
paste input "33869"
type input "338693"
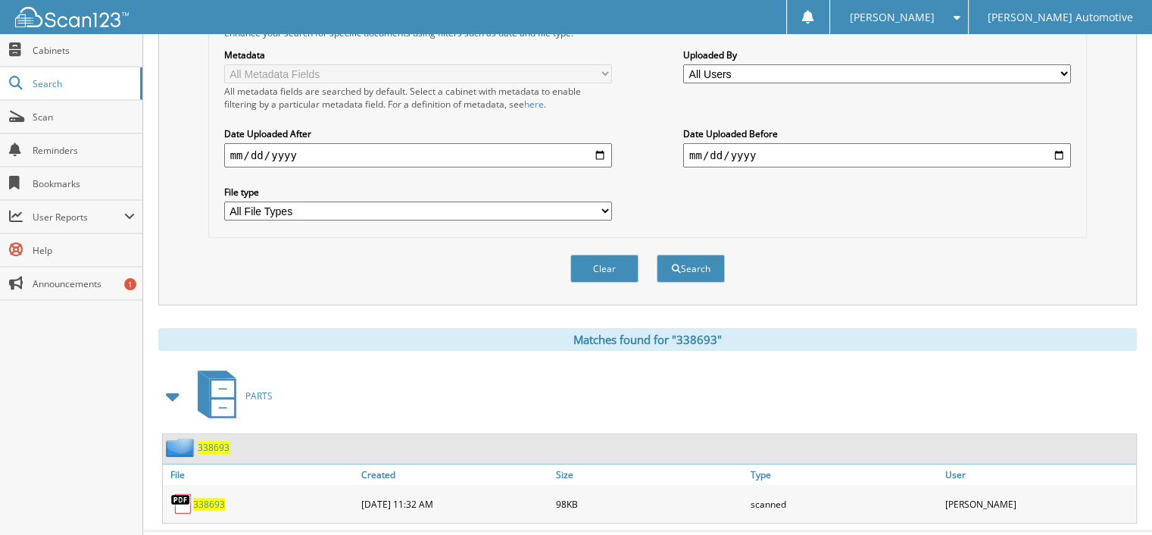
scroll to position [354, 0]
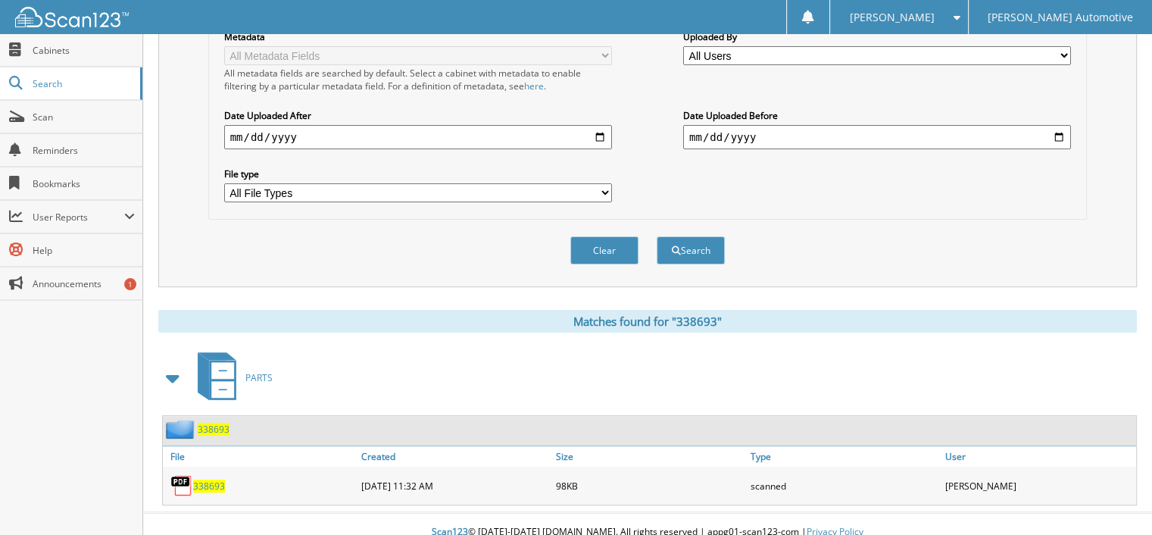
click at [201, 479] on span "338693" at bounding box center [209, 485] width 32 height 13
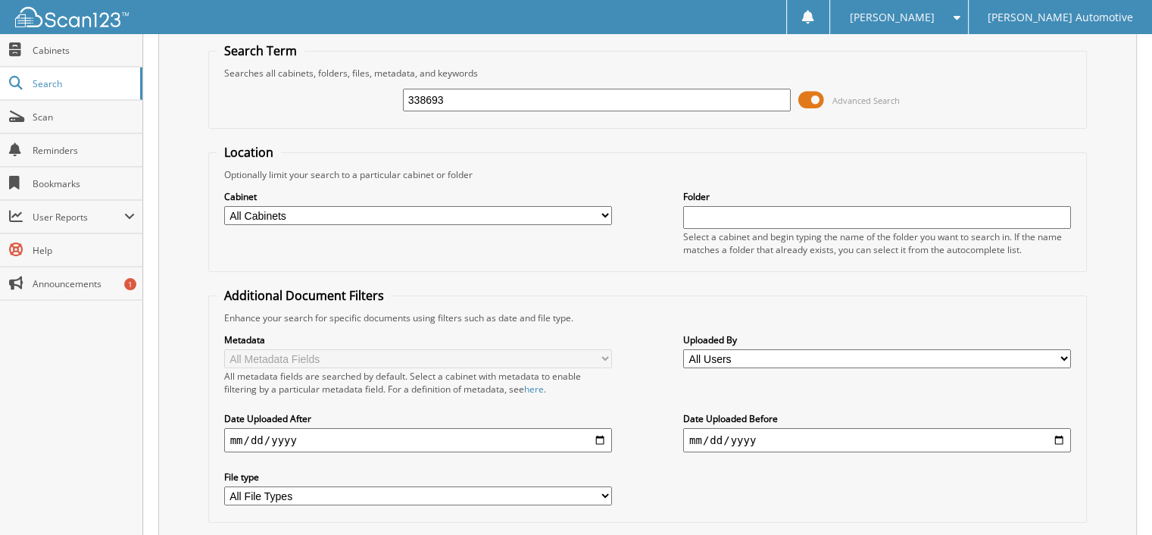
scroll to position [0, 0]
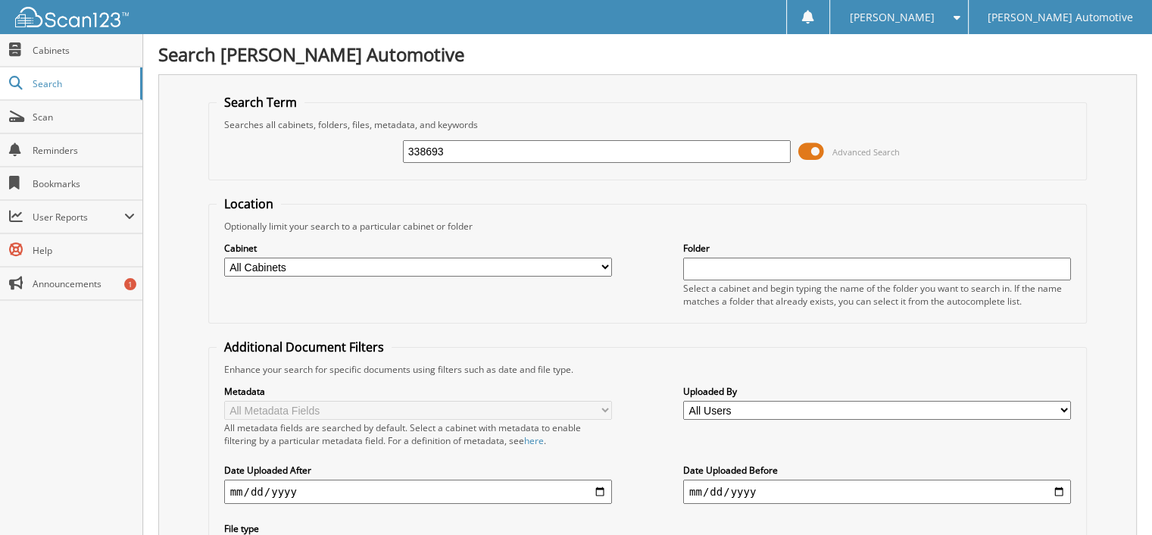
drag, startPoint x: 404, startPoint y: 147, endPoint x: 373, endPoint y: 147, distance: 31.8
click at [373, 147] on div "338693 Advanced Search" at bounding box center [648, 151] width 863 height 41
paste input "778"
type input "338778"
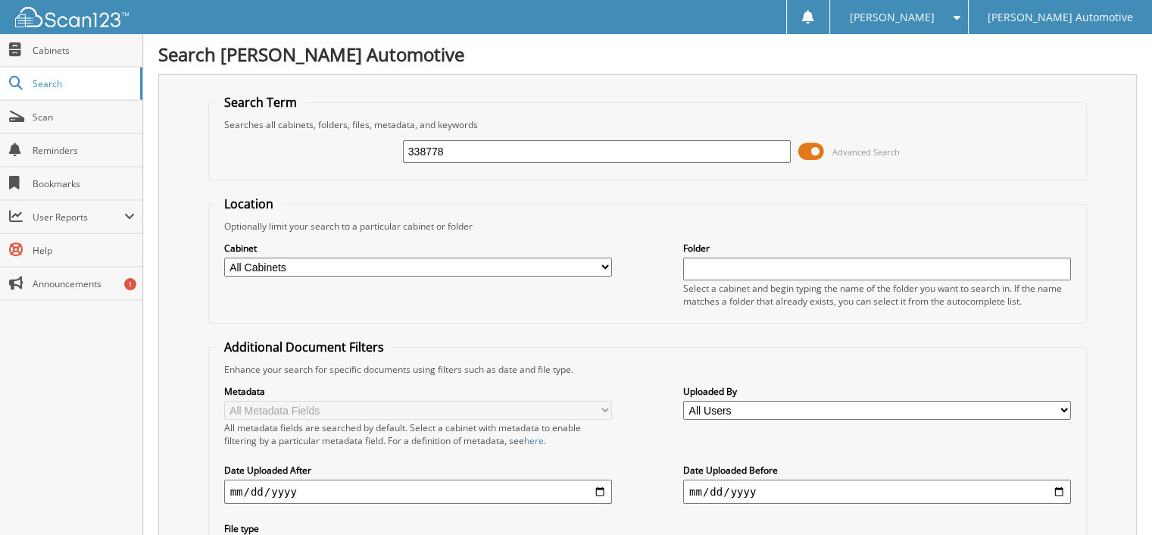
drag, startPoint x: 448, startPoint y: 148, endPoint x: 395, endPoint y: 149, distance: 53.0
click at [395, 149] on div "338778 Advanced Search" at bounding box center [648, 151] width 863 height 41
paste input "826"
type input "338826"
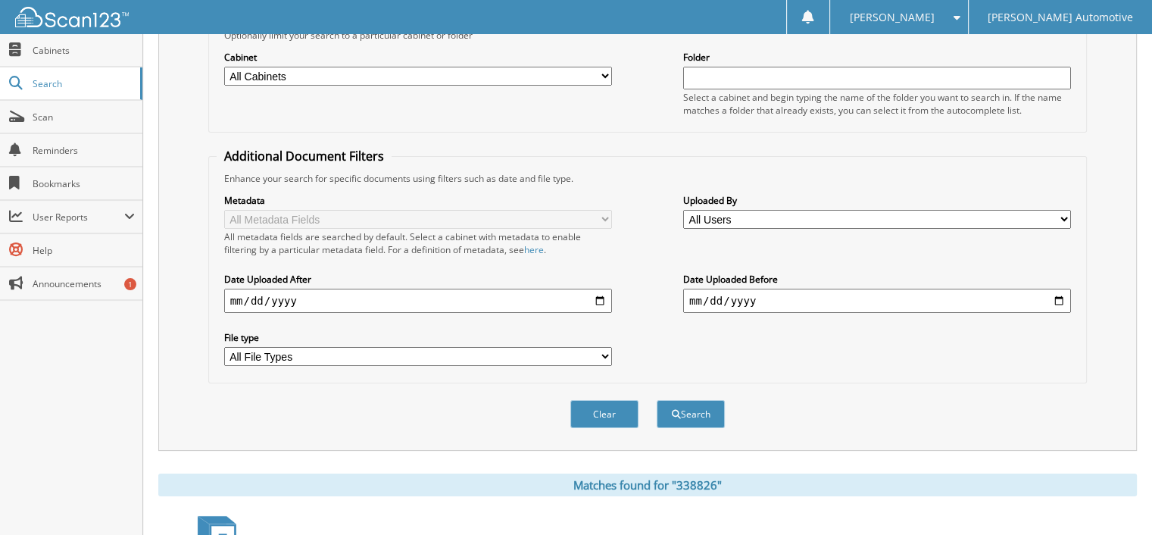
scroll to position [354, 0]
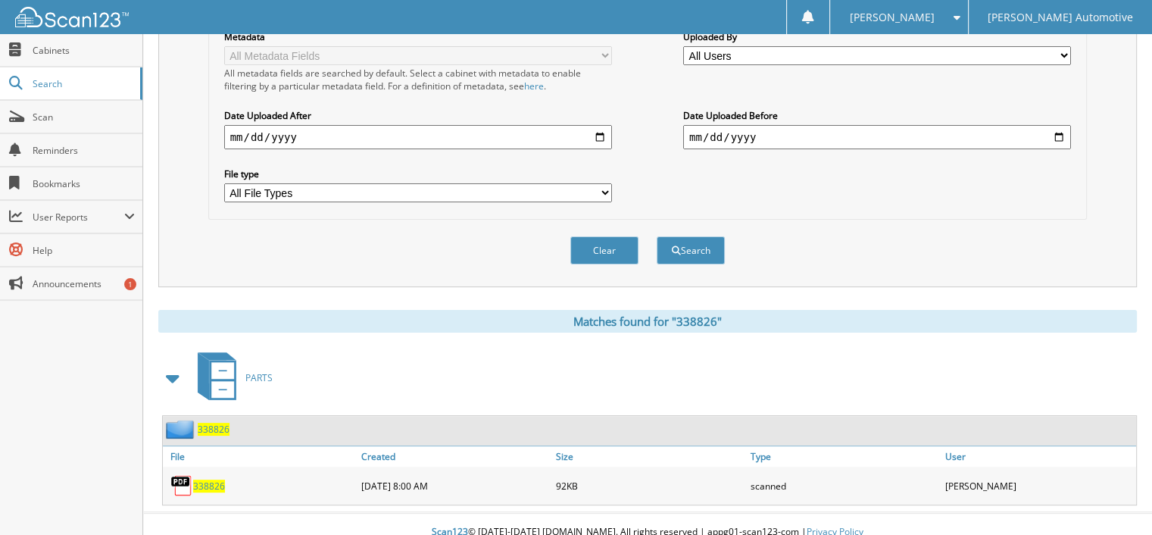
click at [208, 479] on span "338826" at bounding box center [209, 485] width 32 height 13
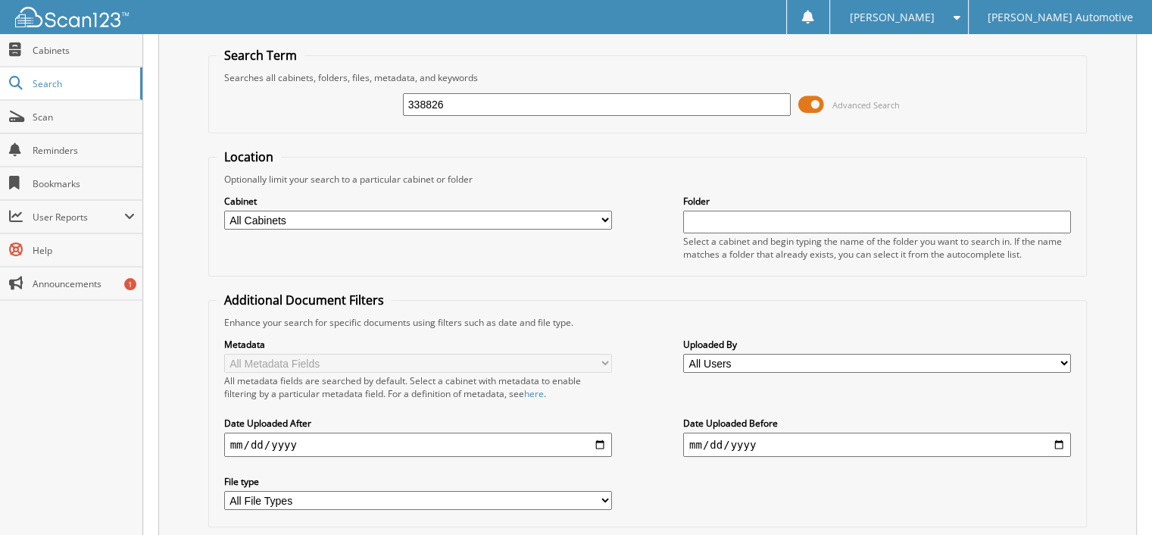
scroll to position [0, 0]
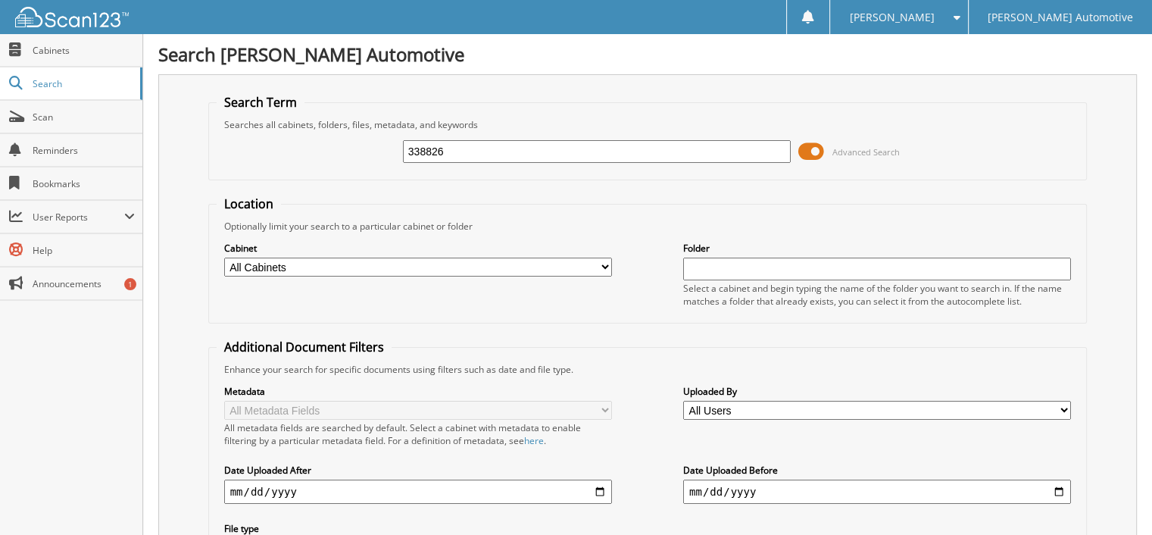
drag, startPoint x: 452, startPoint y: 146, endPoint x: 420, endPoint y: 148, distance: 31.9
click at [379, 148] on div "338826 Advanced Search" at bounding box center [648, 151] width 863 height 41
paste input "9033"
click at [466, 150] on input "339033" at bounding box center [597, 151] width 388 height 23
type input "339033"
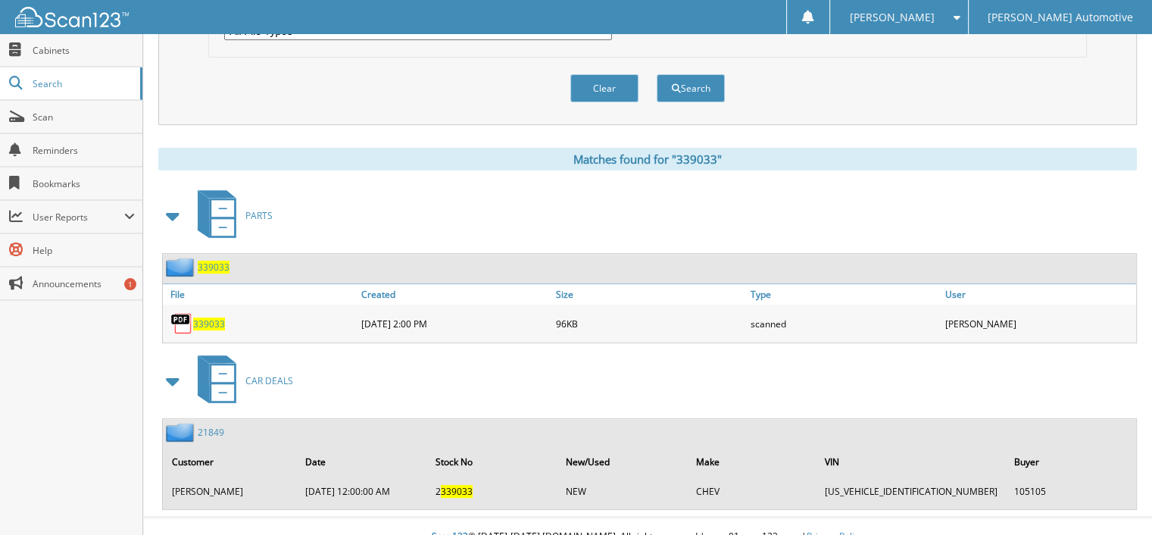
scroll to position [517, 0]
click at [207, 317] on span "339033" at bounding box center [209, 323] width 32 height 13
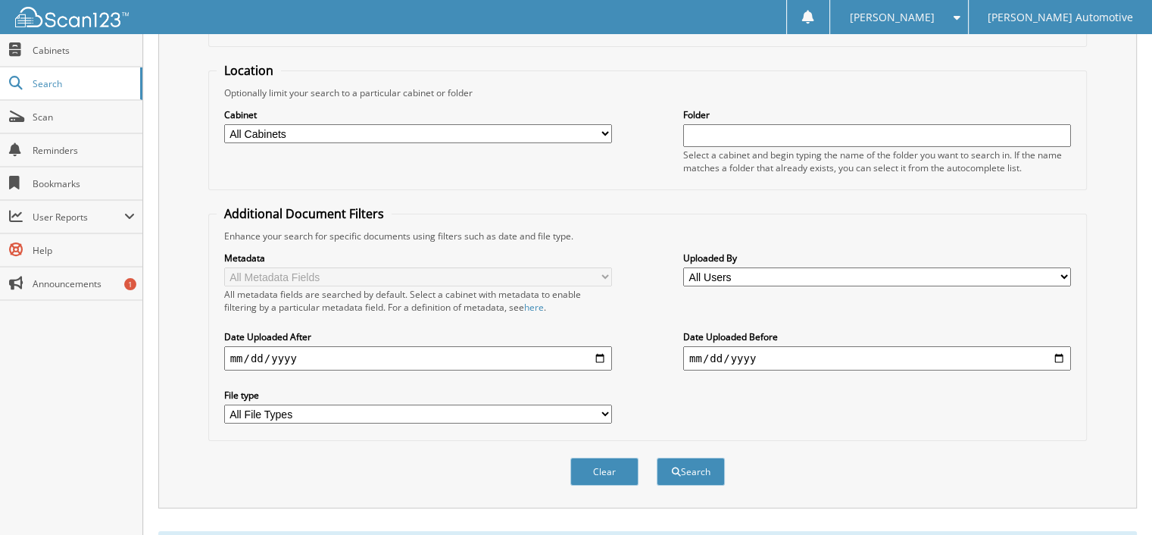
scroll to position [0, 0]
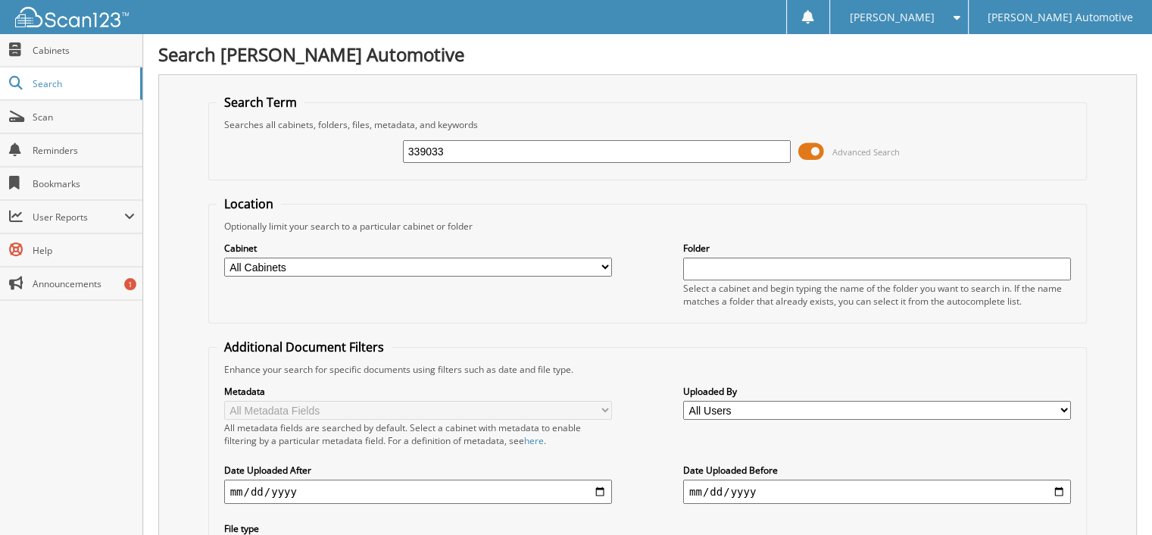
drag, startPoint x: 460, startPoint y: 148, endPoint x: 370, endPoint y: 154, distance: 90.3
click at [370, 154] on div "339033 Advanced Search" at bounding box center [648, 151] width 863 height 41
paste input "48"
type input "339048"
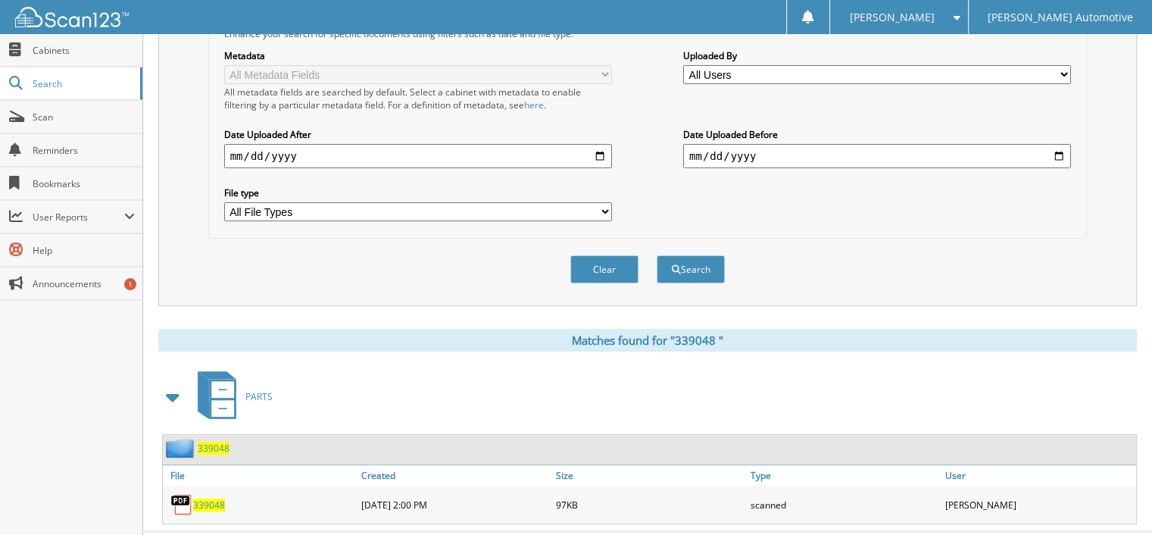
scroll to position [354, 0]
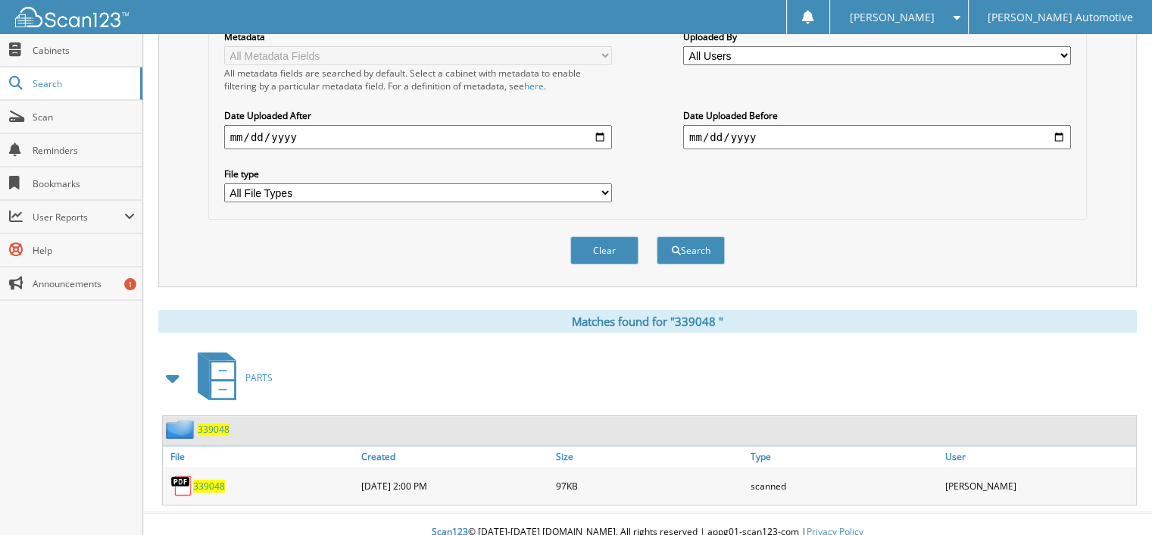
click at [208, 479] on span "3 3 9 0 4 8" at bounding box center [209, 485] width 32 height 13
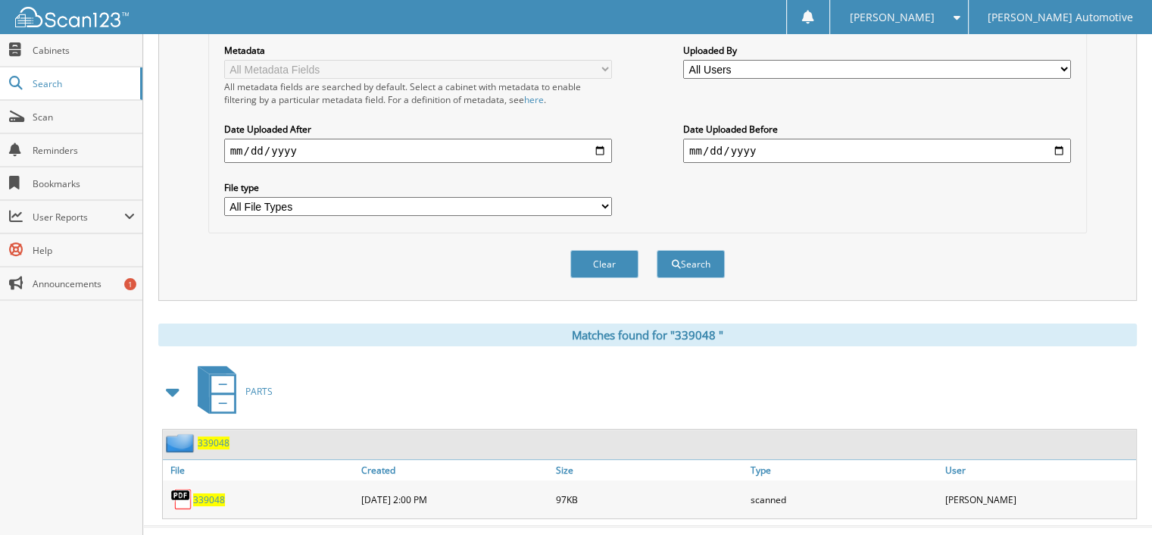
scroll to position [0, 0]
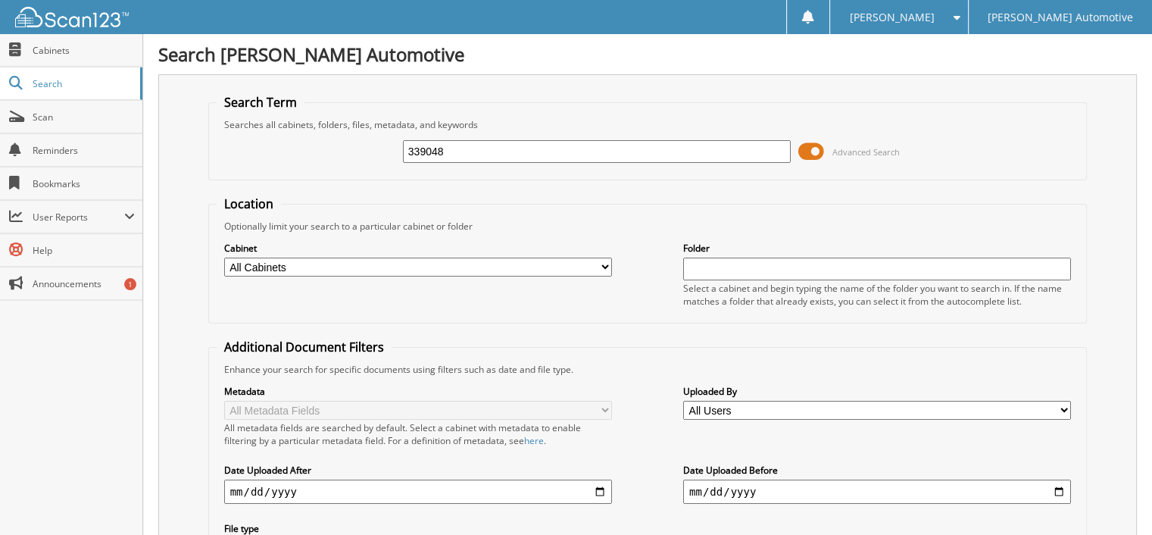
drag, startPoint x: 435, startPoint y: 149, endPoint x: 406, endPoint y: 148, distance: 28.8
click at [399, 148] on div "339048 Advanced Search" at bounding box center [648, 151] width 863 height 41
paste input "139"
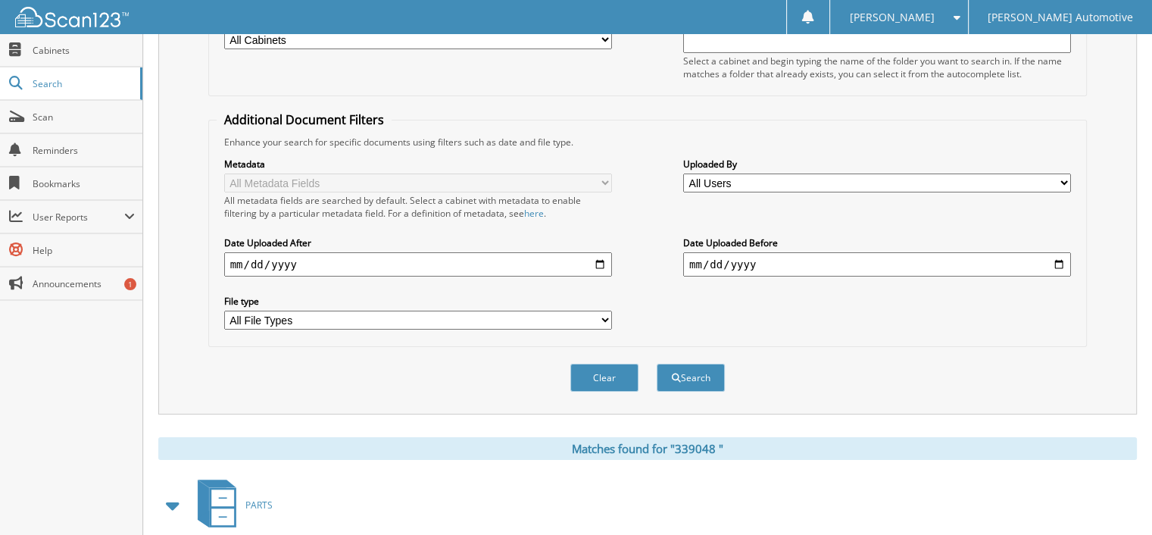
scroll to position [354, 0]
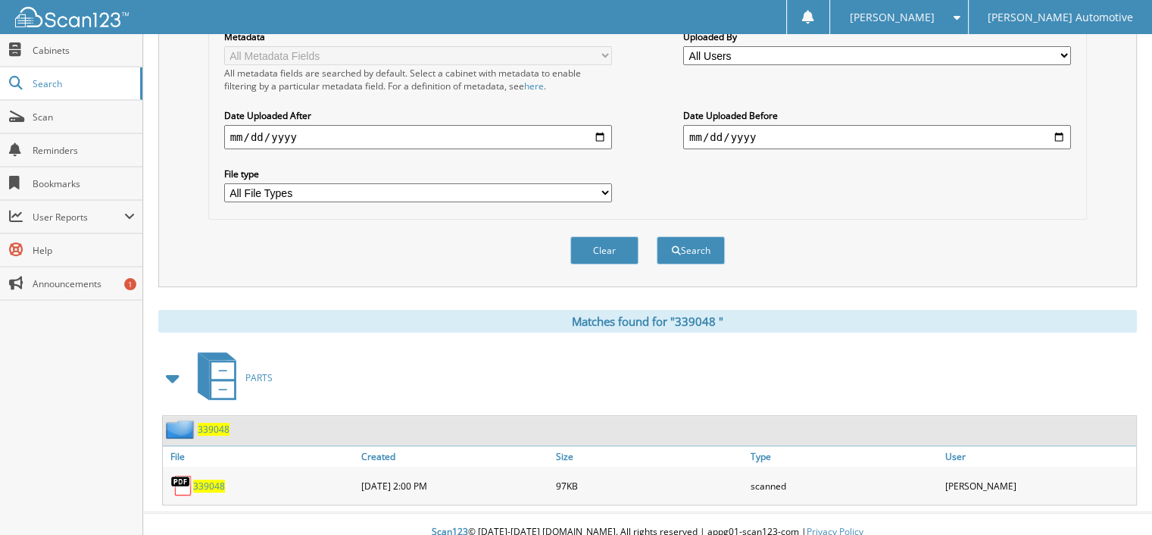
type input "339139"
click at [209, 479] on span "3 3 9 0 4 8" at bounding box center [209, 485] width 32 height 13
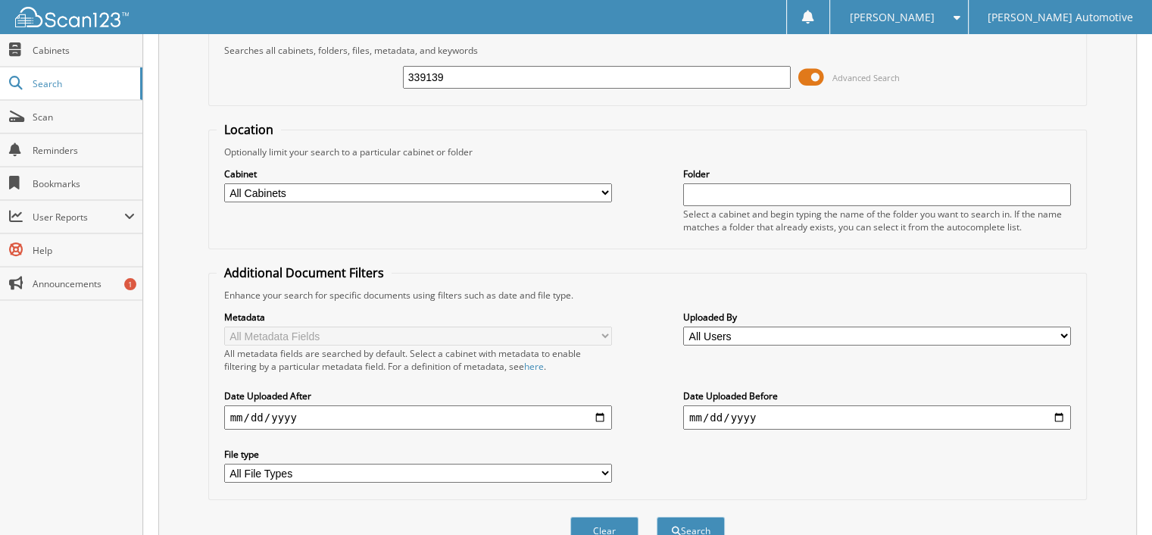
scroll to position [0, 0]
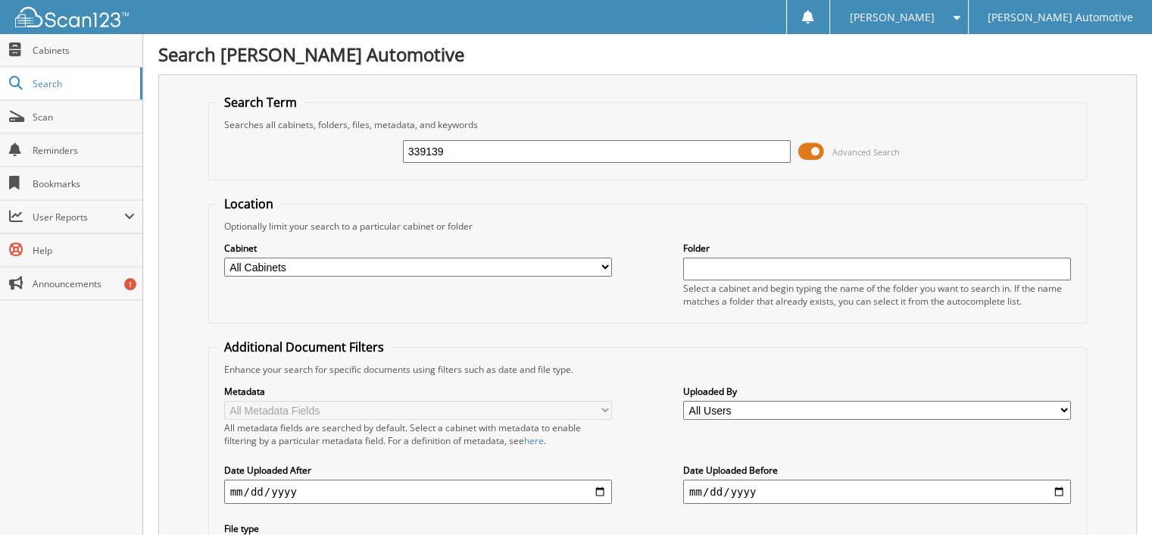
click at [457, 146] on input "339139" at bounding box center [597, 151] width 388 height 23
drag, startPoint x: 450, startPoint y: 148, endPoint x: 373, endPoint y: 148, distance: 77.2
click at [373, 148] on div "339139 Advanced Search" at bounding box center [648, 151] width 863 height 41
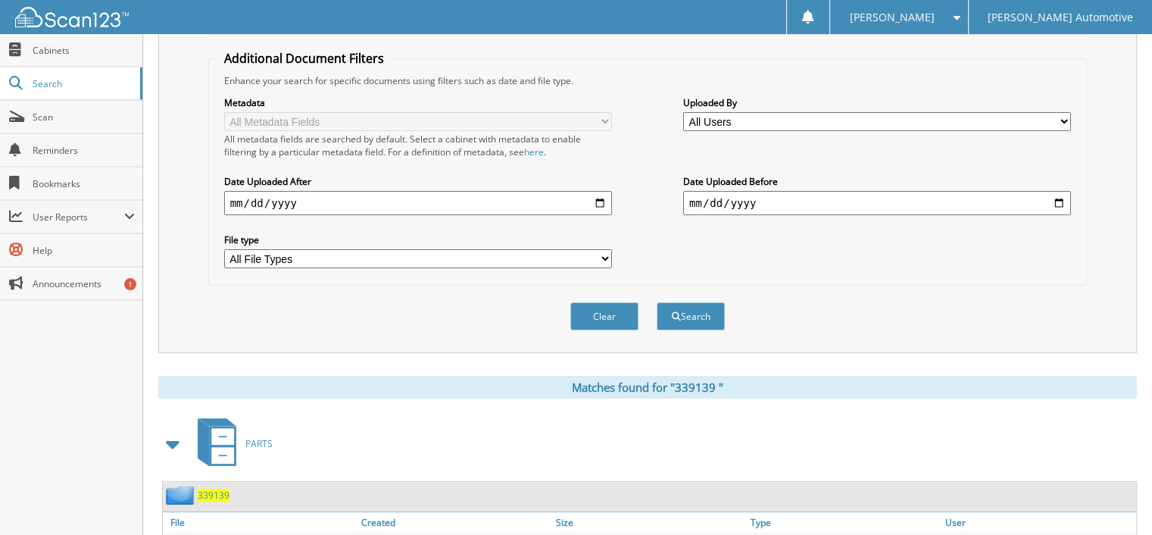
scroll to position [354, 0]
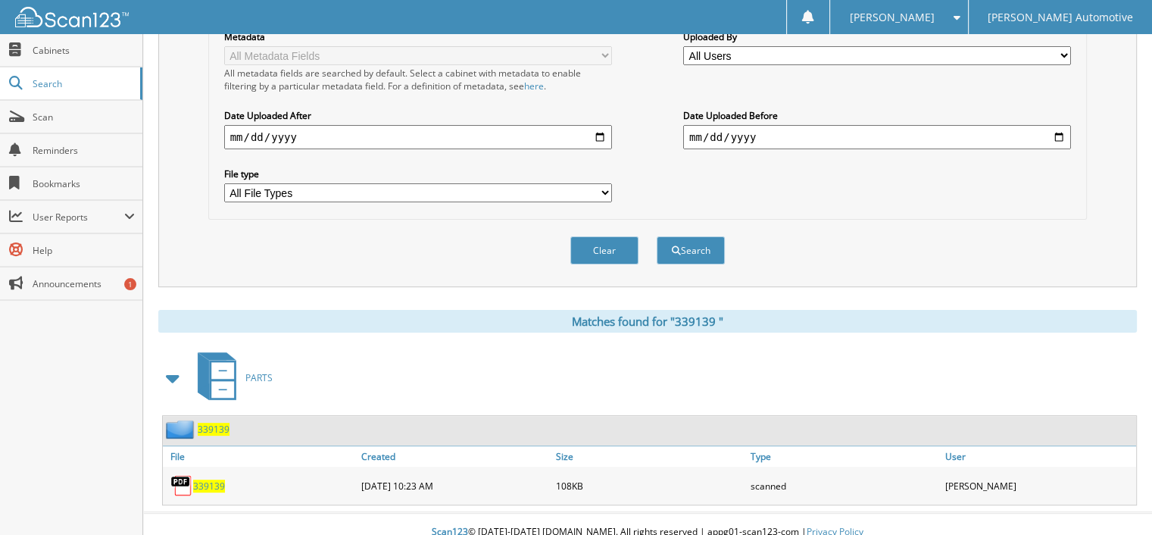
click at [217, 479] on span "3 3 9 1 3 9" at bounding box center [209, 485] width 32 height 13
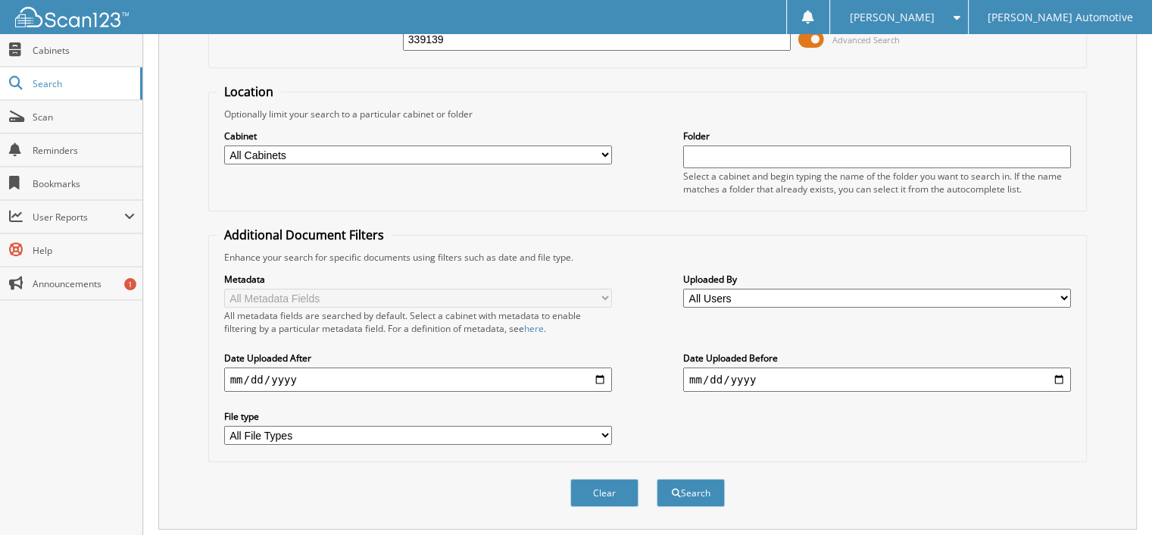
scroll to position [0, 0]
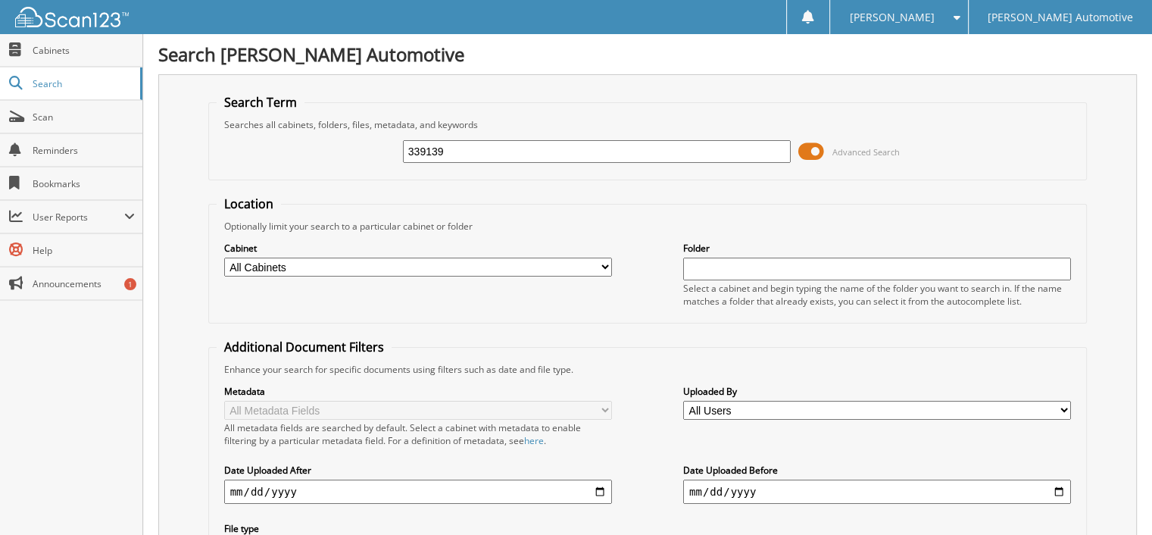
drag, startPoint x: 464, startPoint y: 142, endPoint x: 399, endPoint y: 151, distance: 65.9
click at [395, 151] on div "339139 Advanced Search" at bounding box center [648, 151] width 863 height 41
paste input "8828X1"
type input "338828X1"
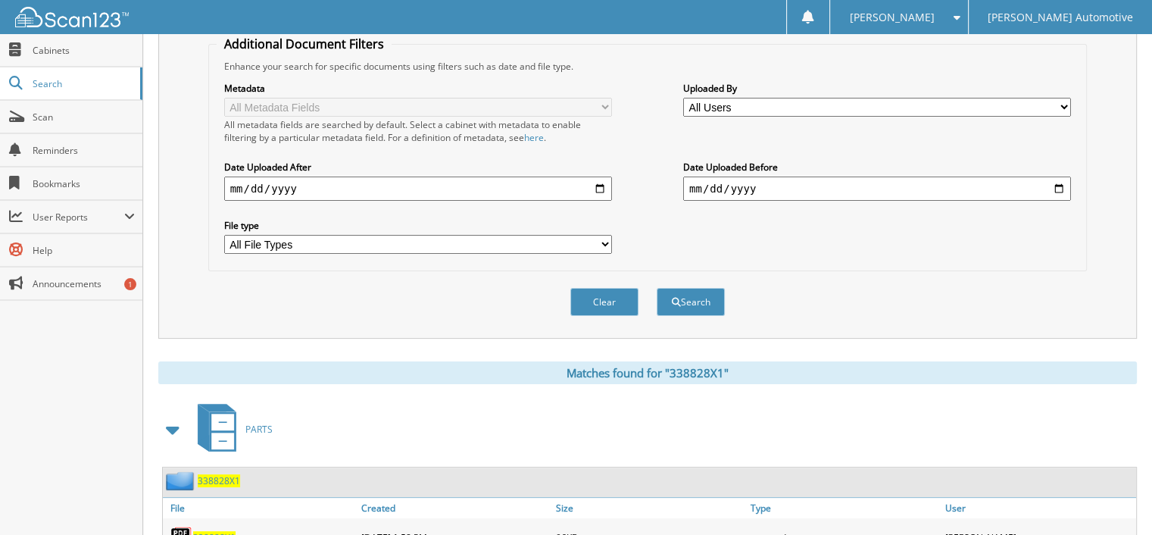
scroll to position [354, 0]
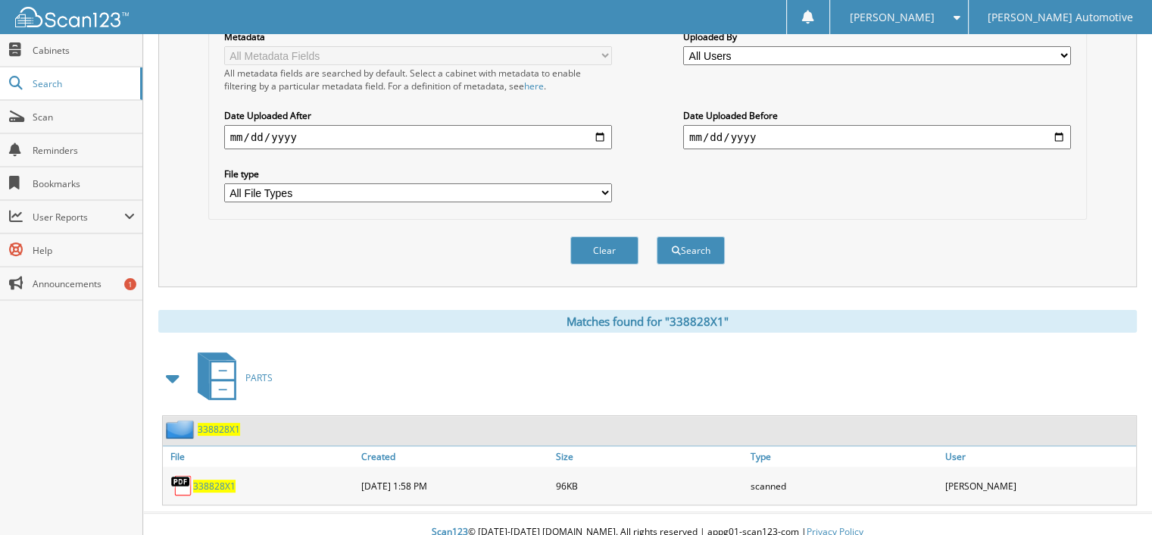
click at [208, 479] on span "338828X1" at bounding box center [214, 485] width 42 height 13
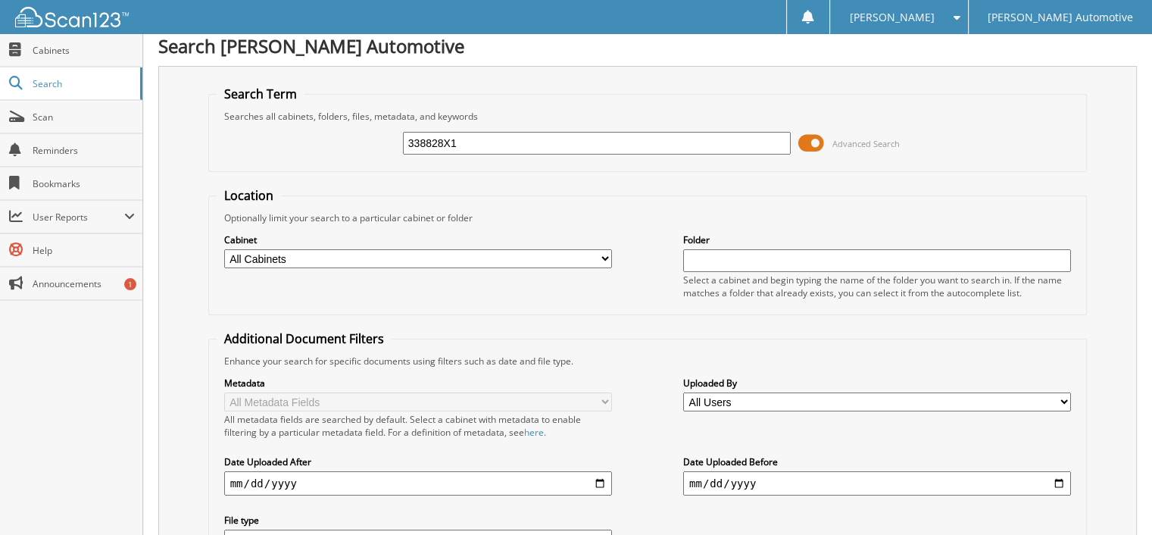
scroll to position [0, 0]
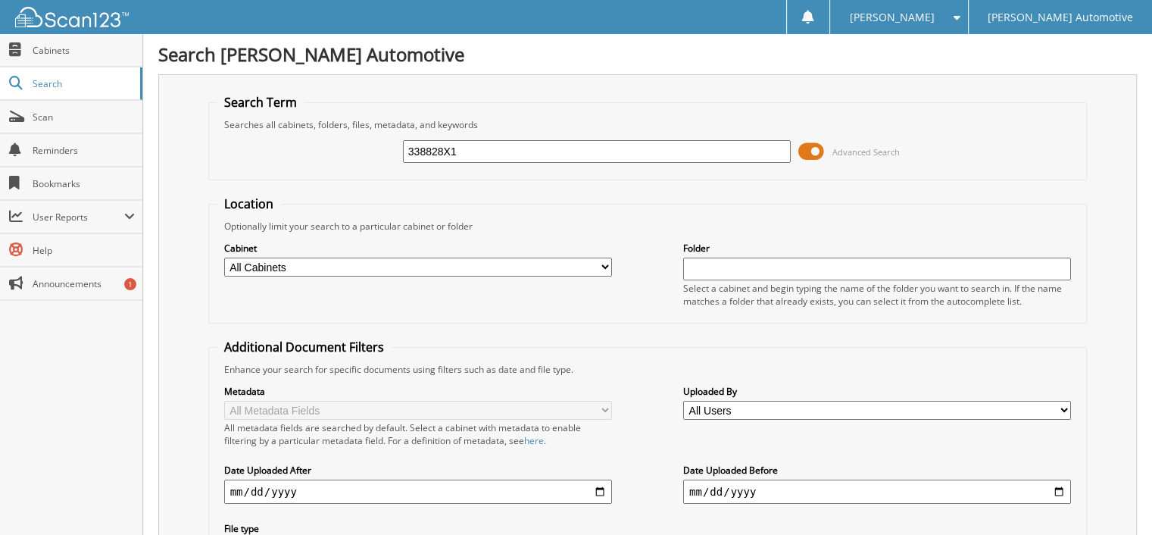
drag, startPoint x: 460, startPoint y: 145, endPoint x: 337, endPoint y: 151, distance: 123.6
click at [337, 151] on div "338828X1 Advanced Search" at bounding box center [648, 151] width 863 height 41
paste input "9149"
type input "339149"
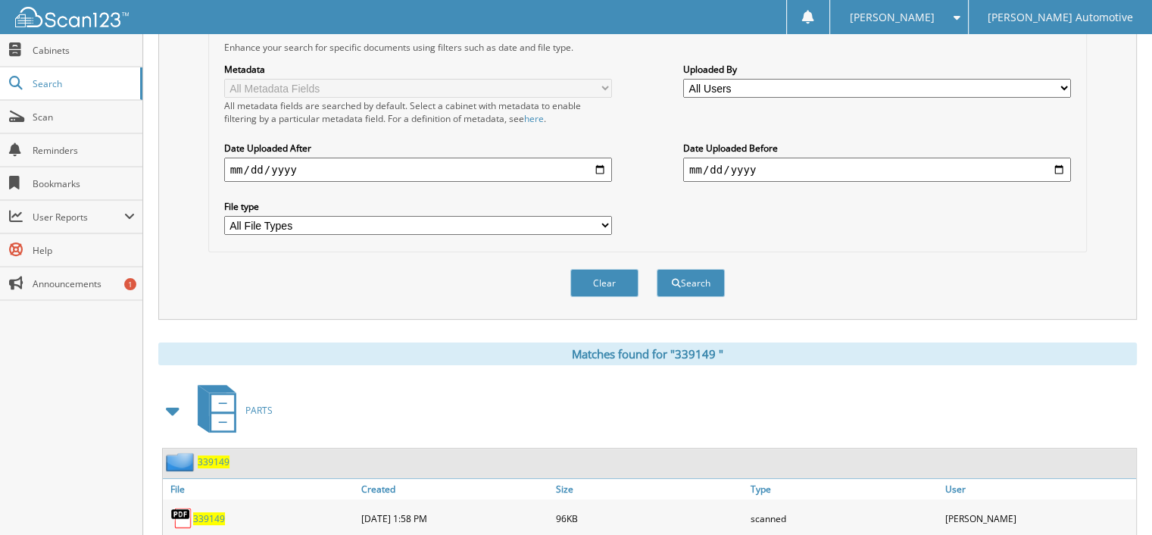
scroll to position [354, 0]
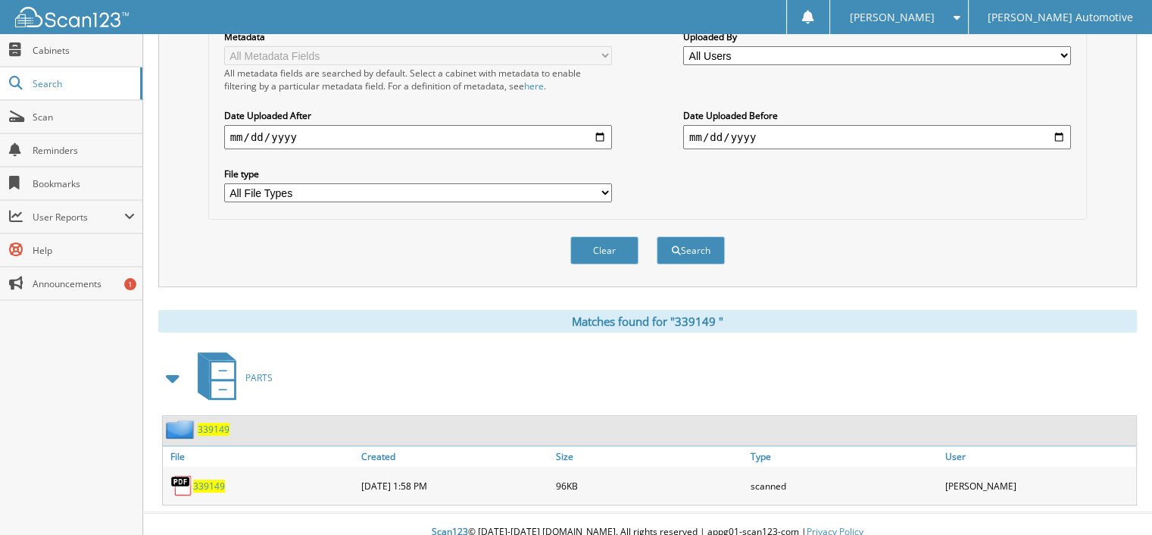
click at [207, 479] on span "3 3 9 1 4 9" at bounding box center [209, 485] width 32 height 13
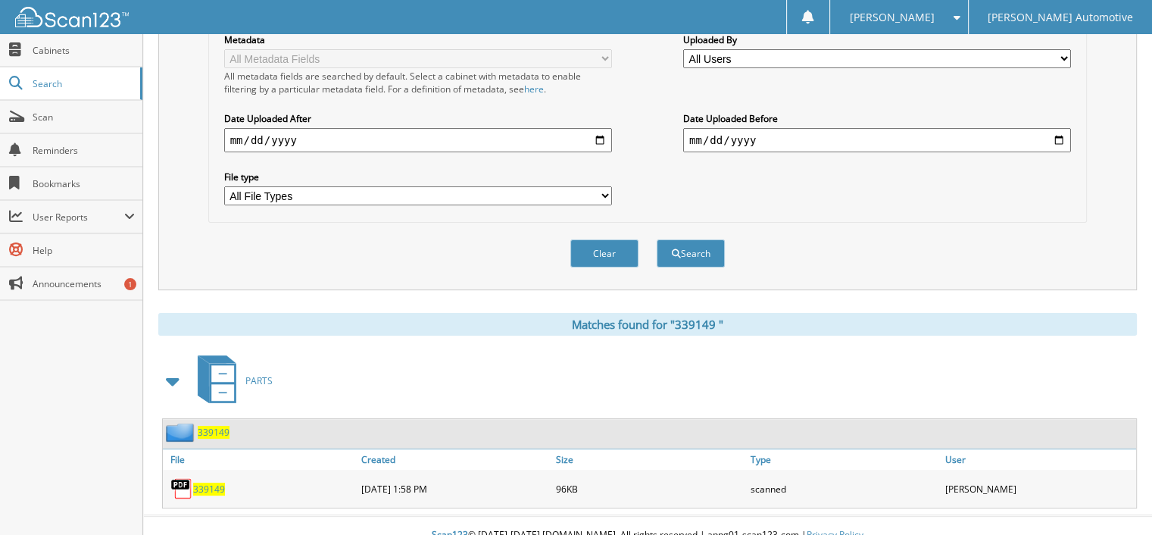
scroll to position [0, 0]
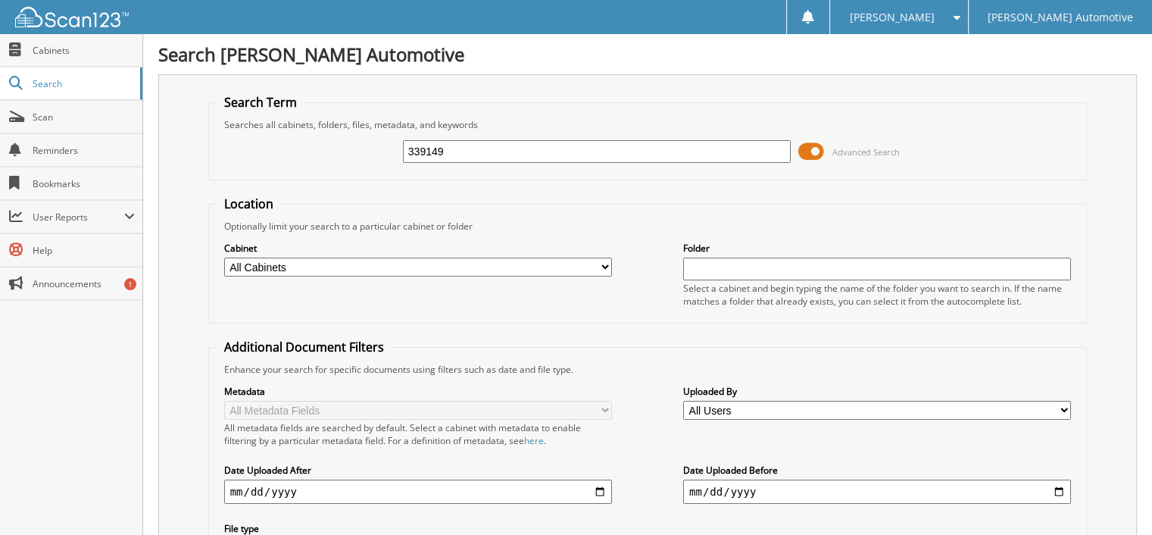
drag, startPoint x: 429, startPoint y: 148, endPoint x: 377, endPoint y: 148, distance: 51.5
click at [377, 148] on div "339149 Advanced Search" at bounding box center [648, 151] width 863 height 41
paste input "417158T"
type input "417158T"
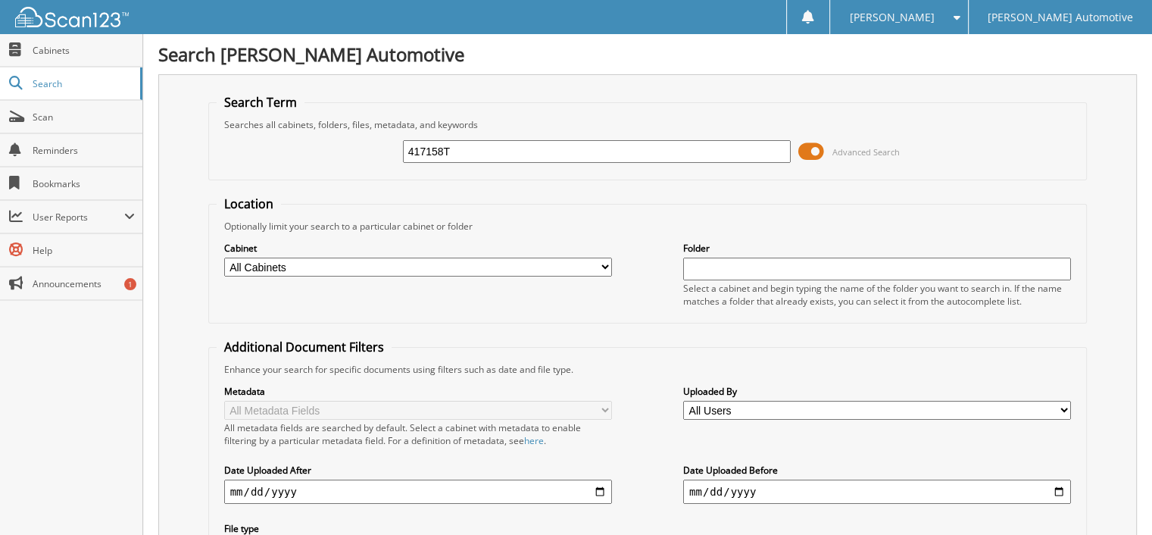
drag, startPoint x: 458, startPoint y: 149, endPoint x: 404, endPoint y: 149, distance: 54.5
click at [404, 149] on input "417158T" at bounding box center [597, 151] width 388 height 23
paste input "338778"
type input "338778"
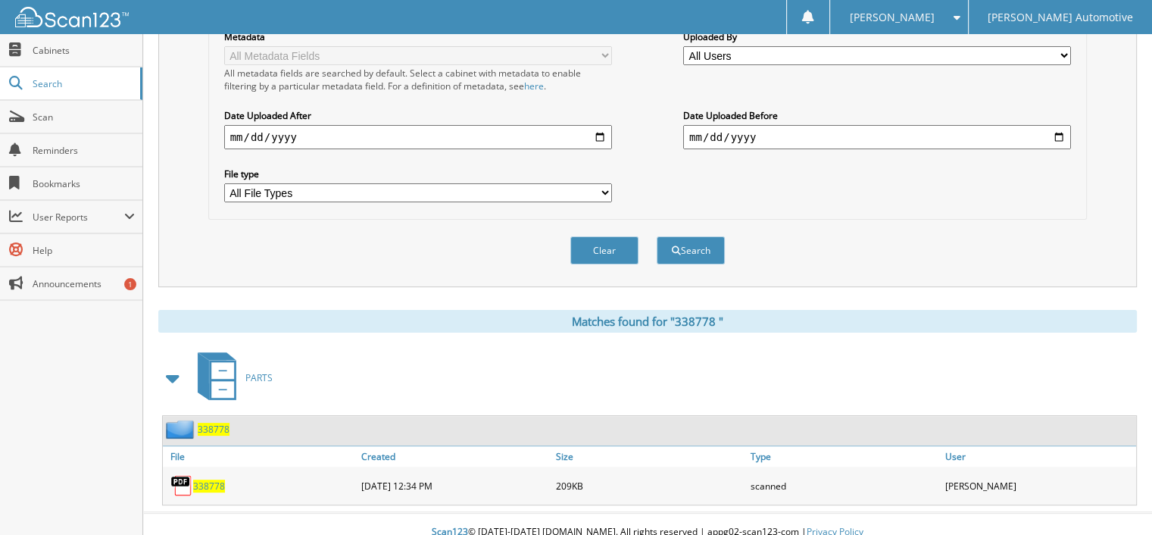
click at [197, 479] on span "3 3 8 7 7 8" at bounding box center [209, 485] width 32 height 13
